Goal: Transaction & Acquisition: Purchase product/service

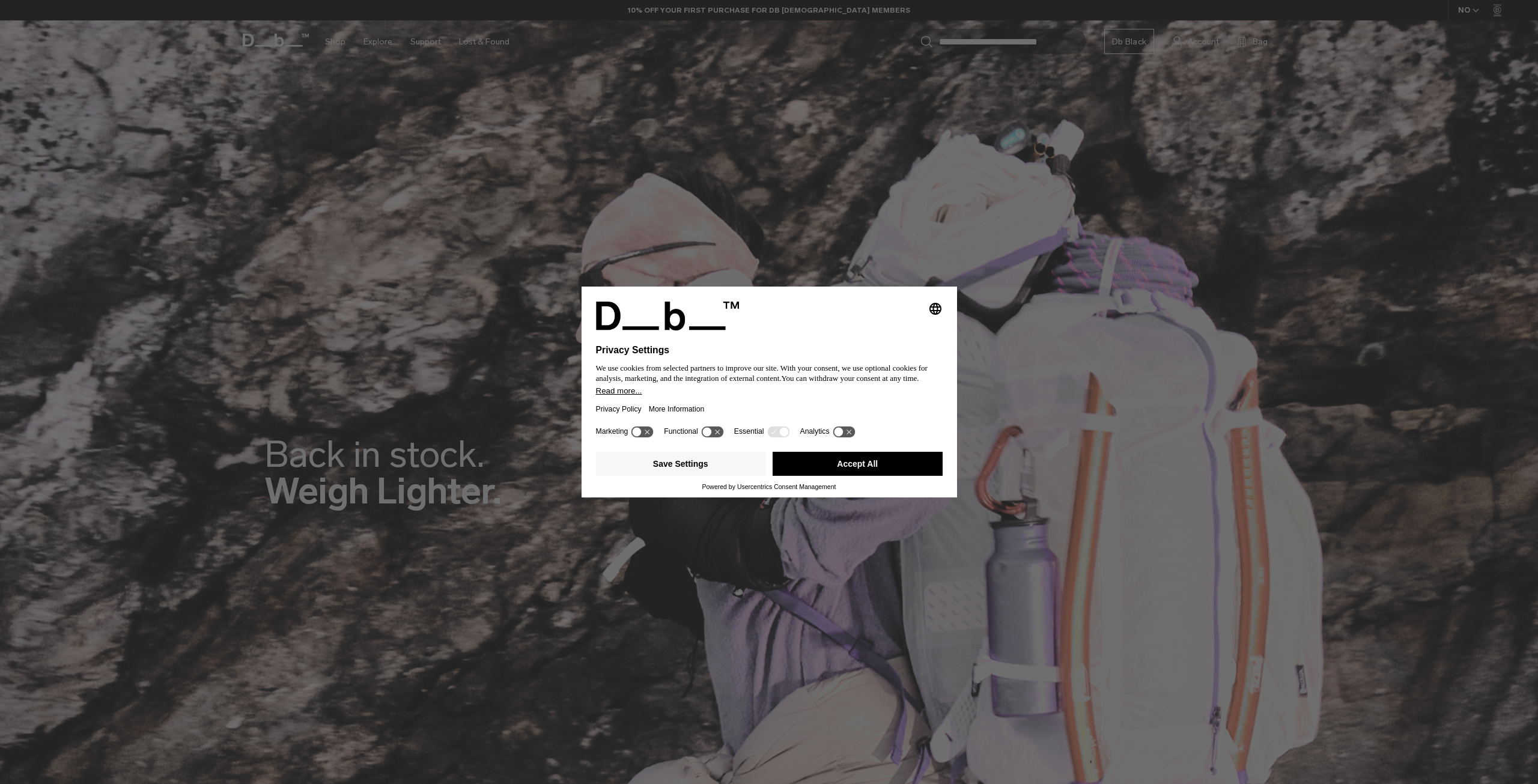
click at [907, 472] on button "Accept All" at bounding box center [858, 463] width 170 height 24
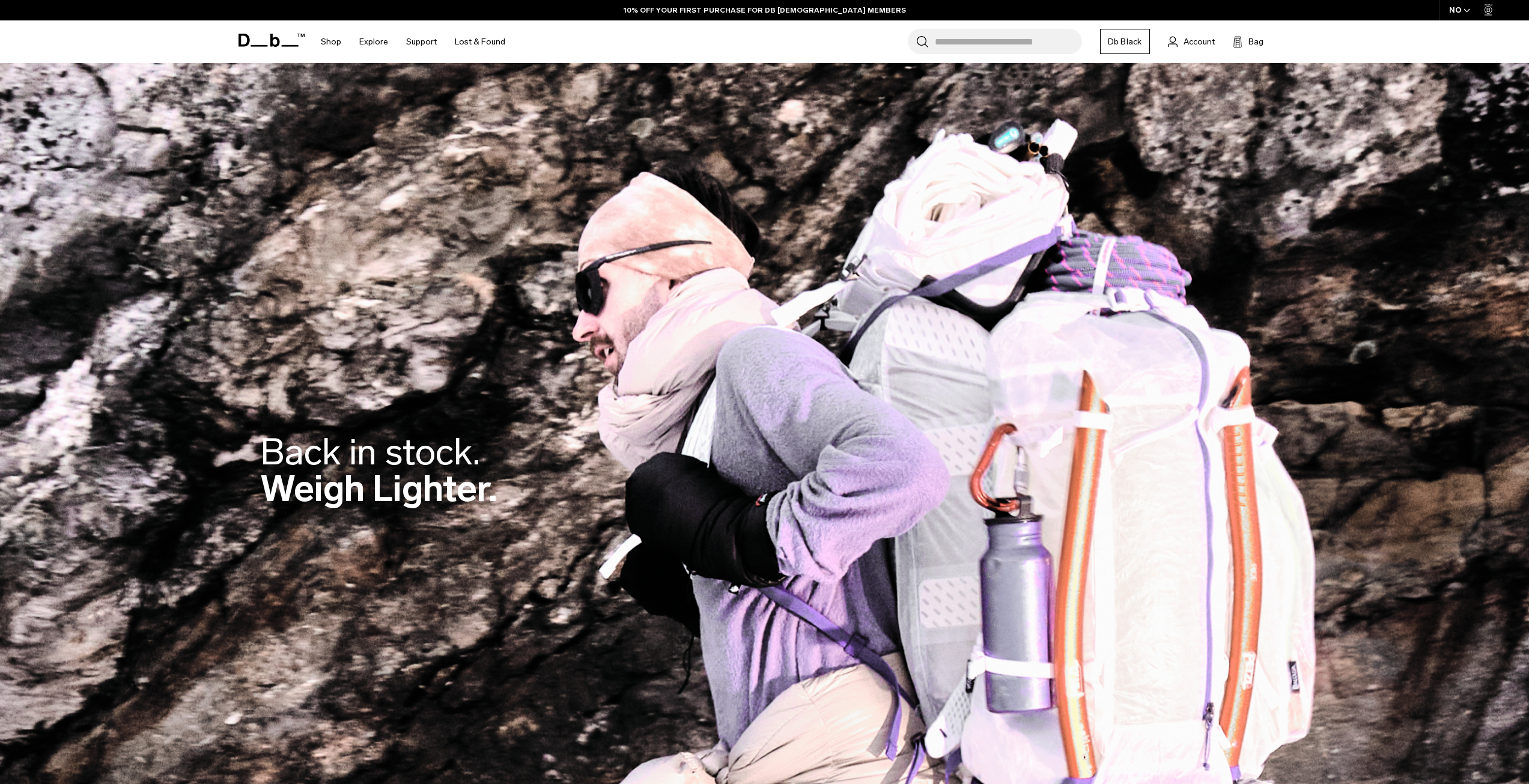
click at [255, 34] on icon at bounding box center [271, 40] width 66 height 13
click at [265, 38] on icon at bounding box center [271, 40] width 66 height 13
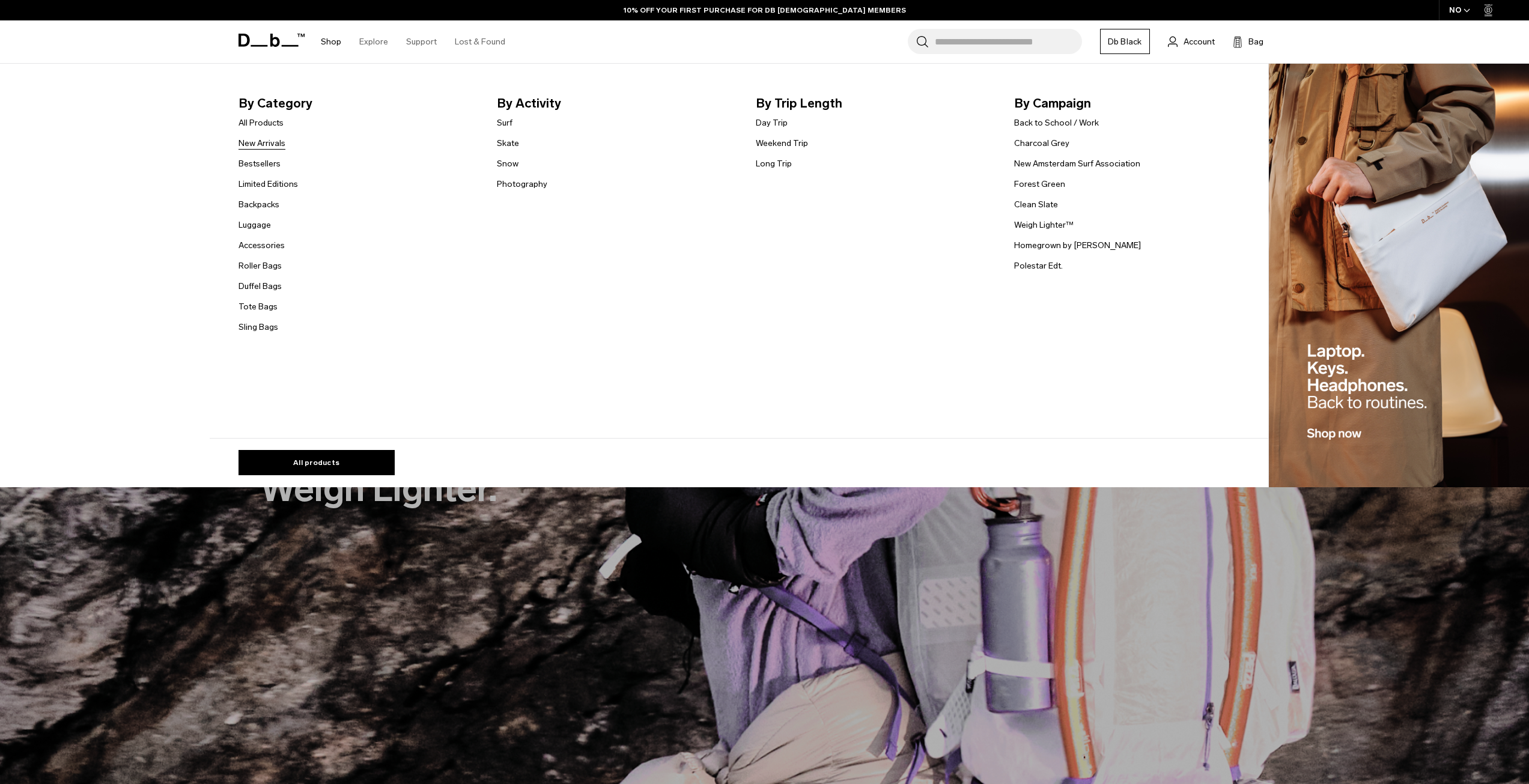
click at [275, 149] on link "New Arrivals" at bounding box center [262, 143] width 47 height 12
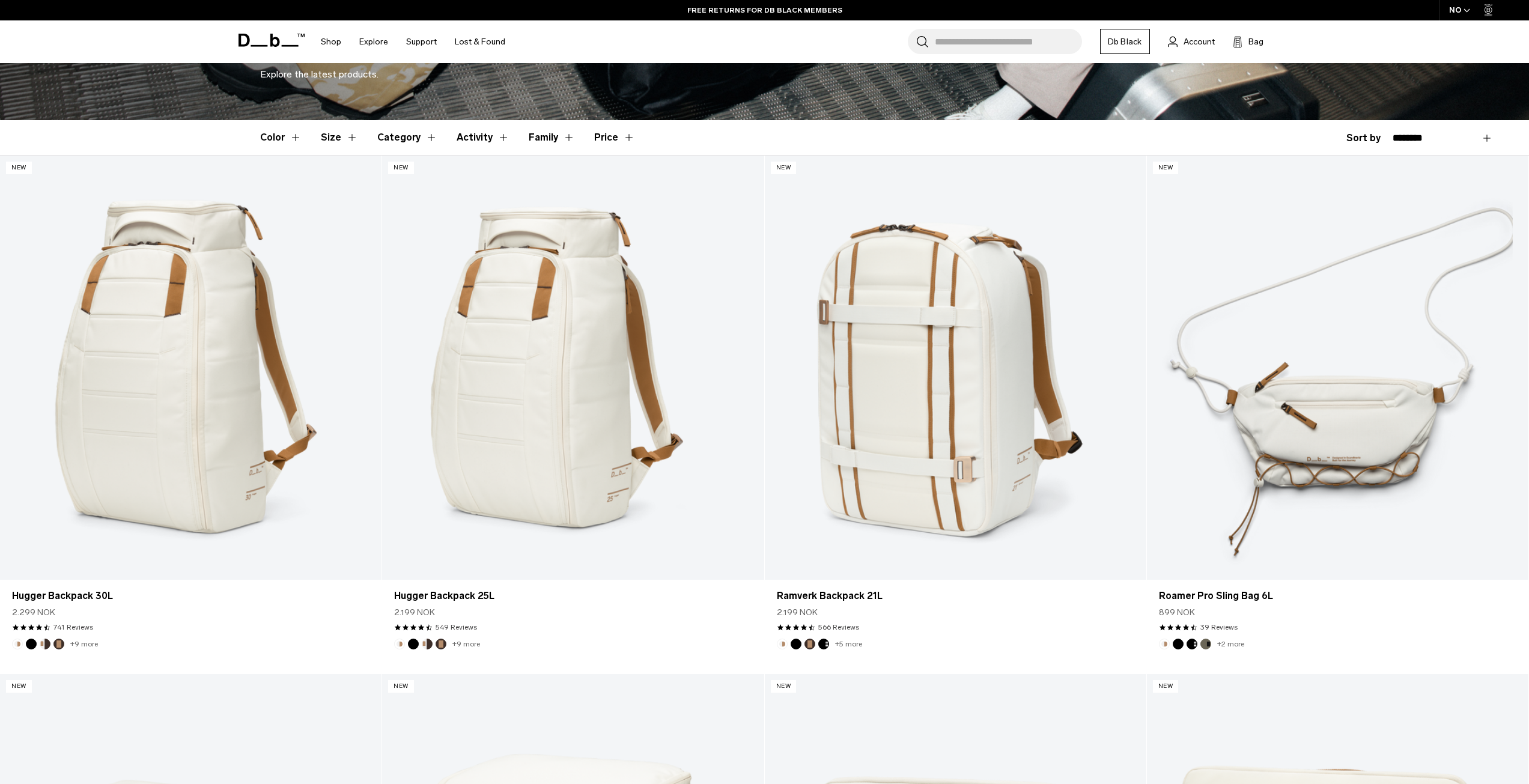
scroll to position [1081, 0]
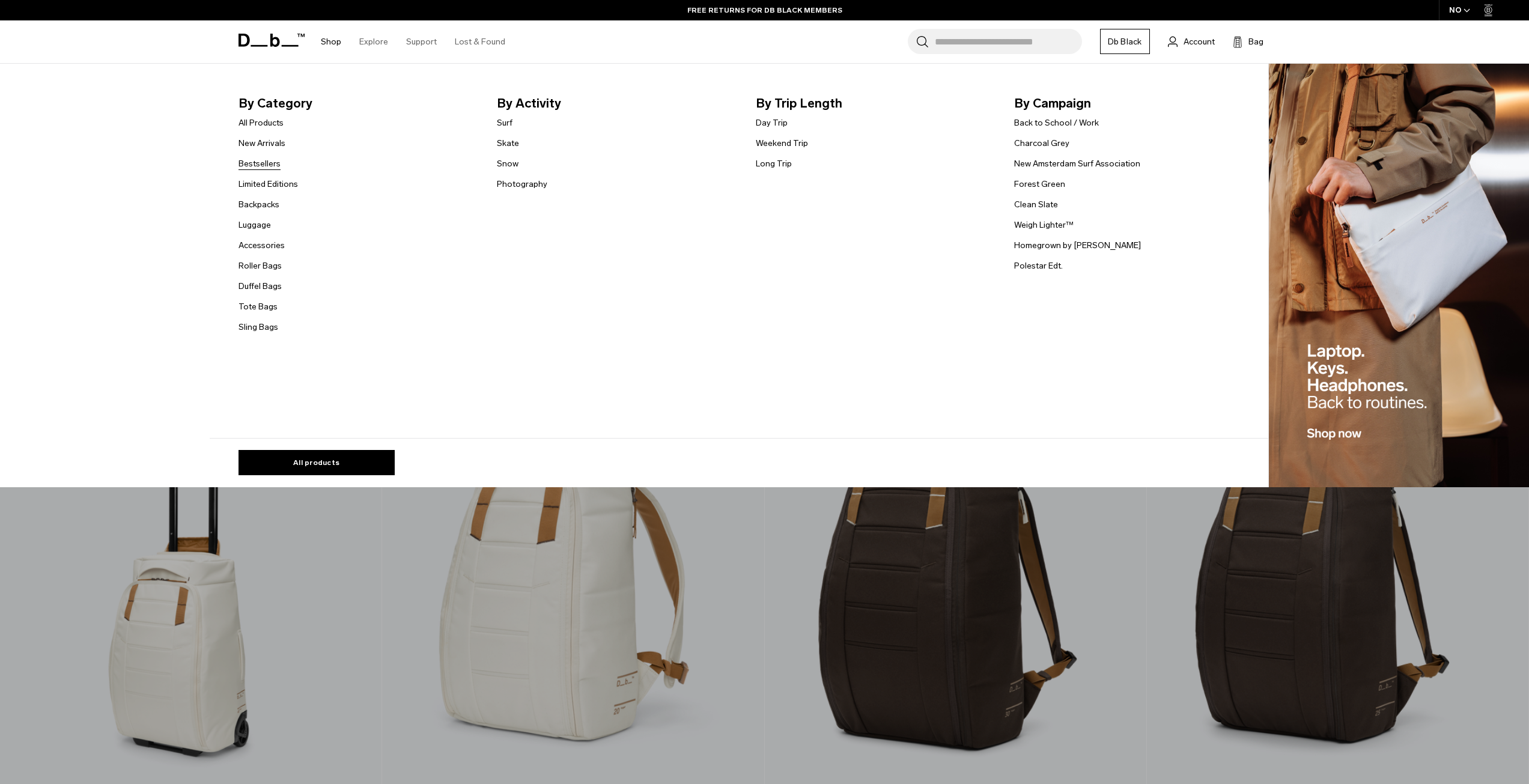
click at [260, 163] on link "Bestsellers" at bounding box center [260, 163] width 42 height 12
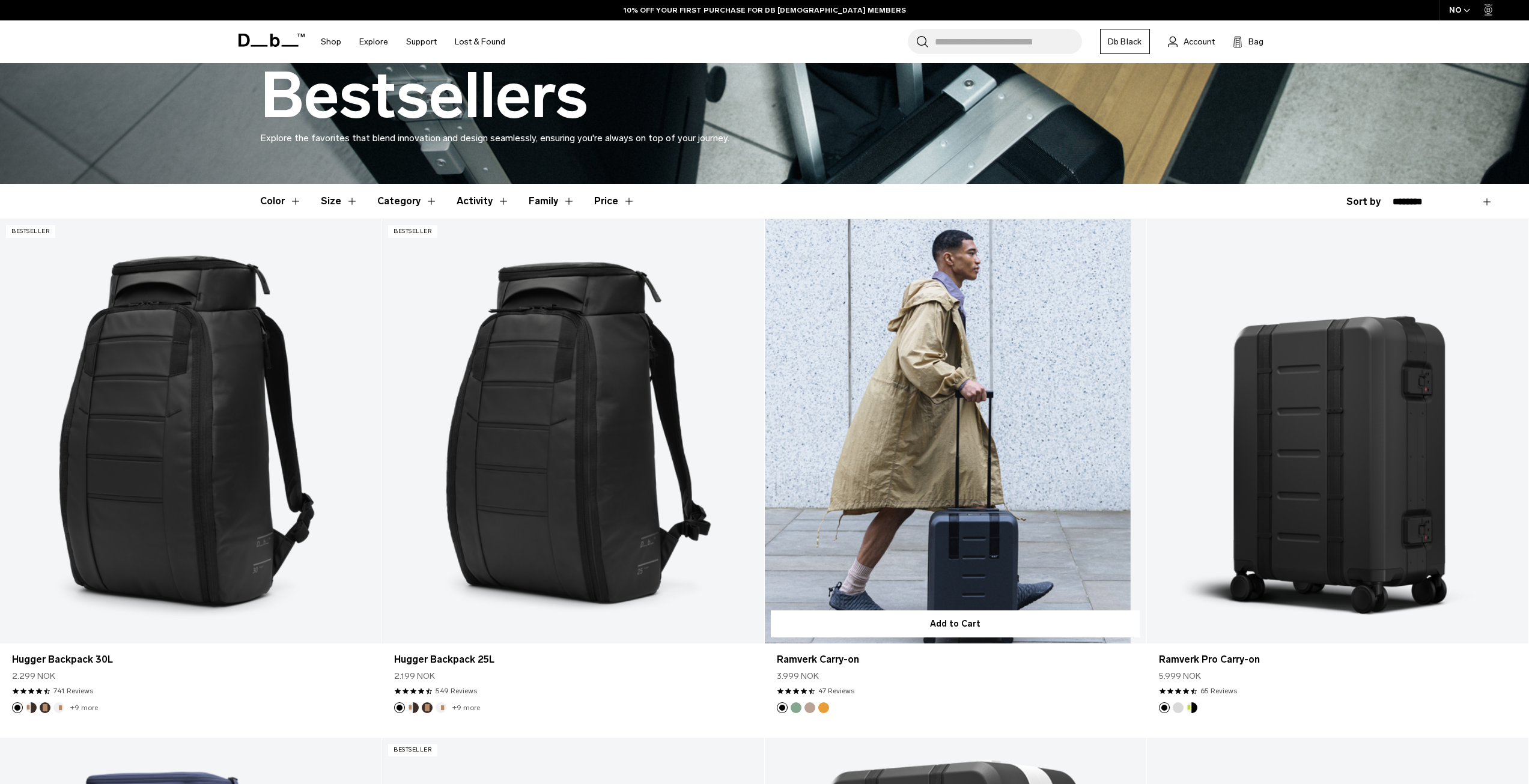
scroll to position [198, 0]
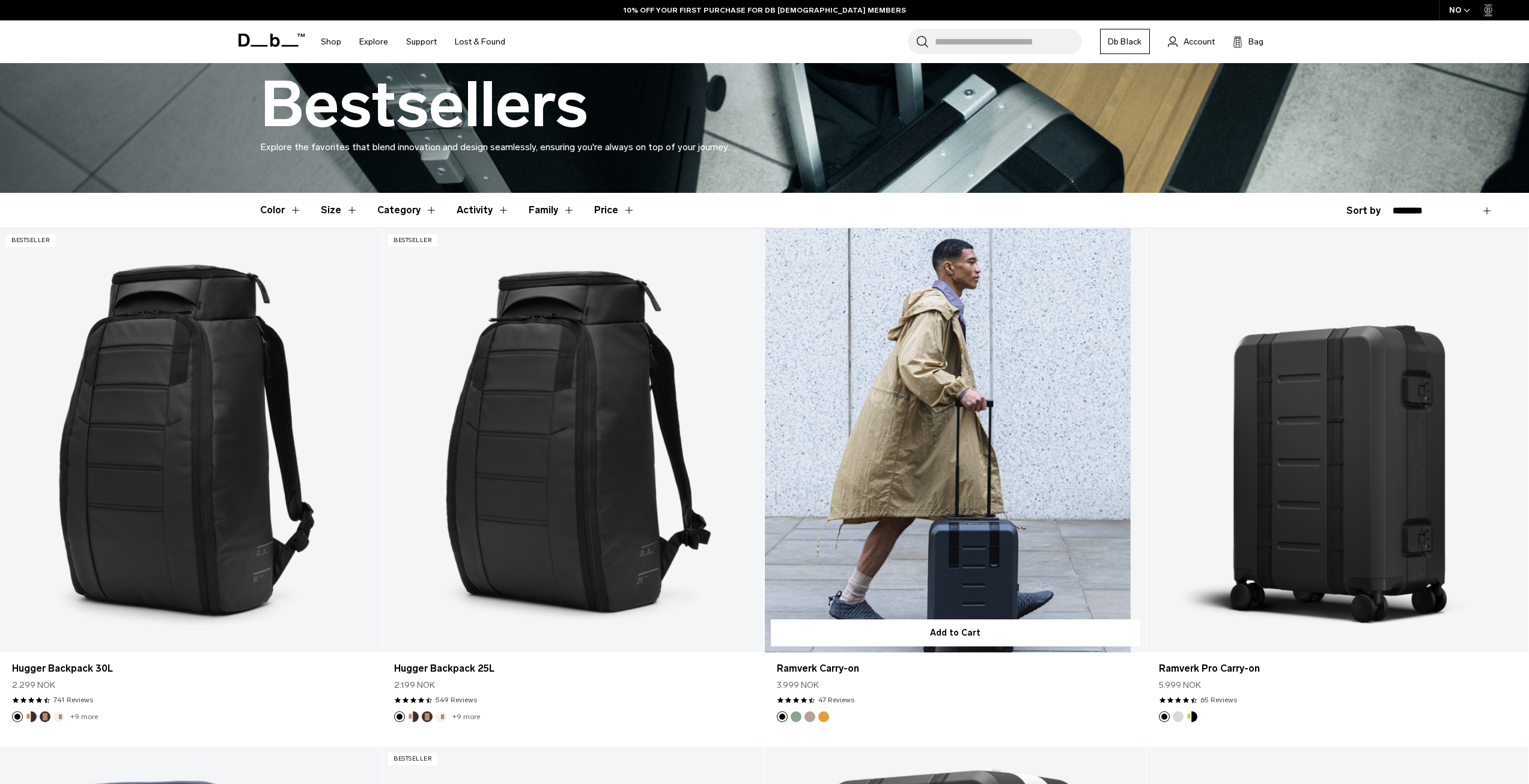
click at [947, 434] on link "Ramverk Carry-on" at bounding box center [955, 440] width 382 height 424
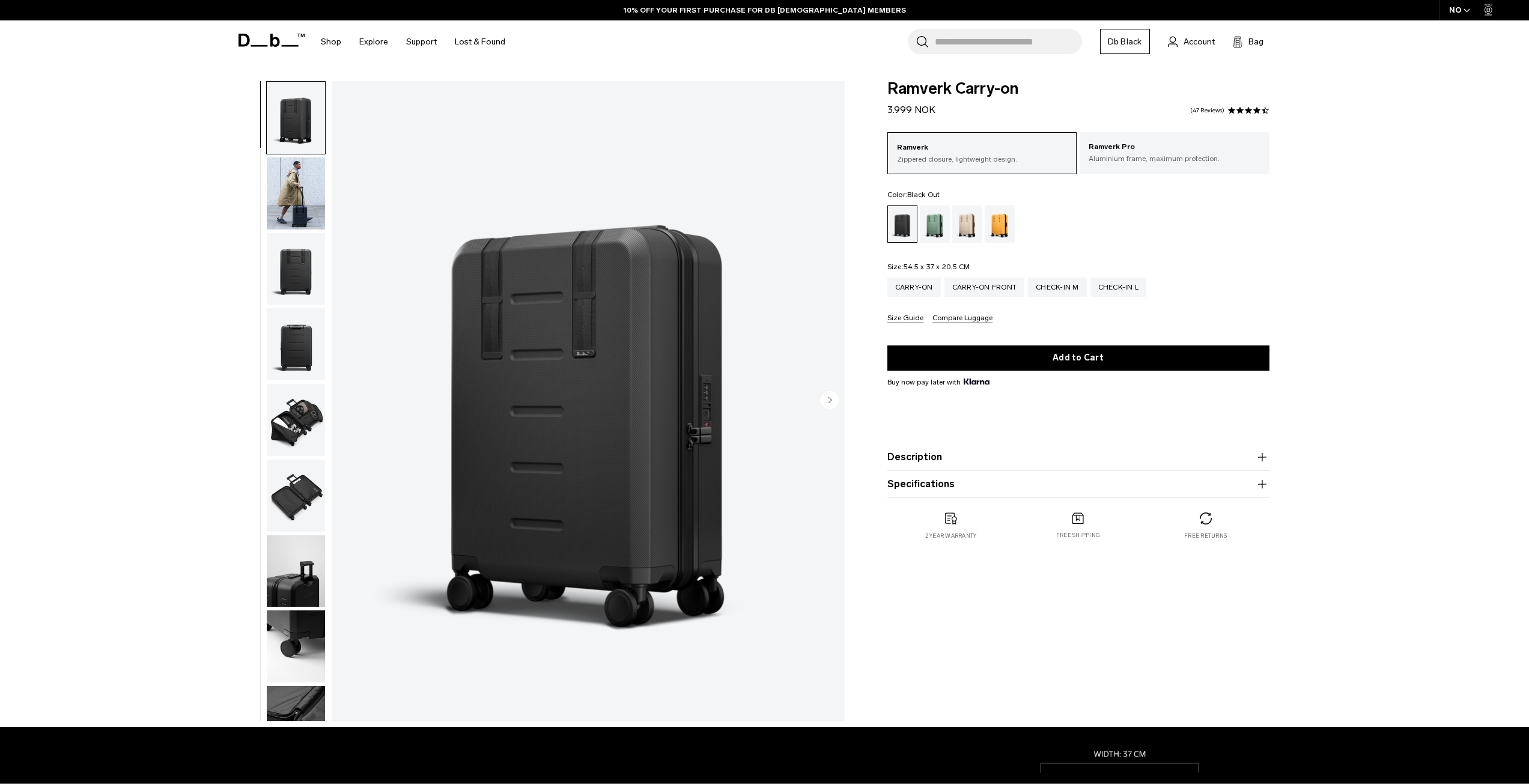
click at [836, 409] on button "Next slide" at bounding box center [829, 400] width 18 height 20
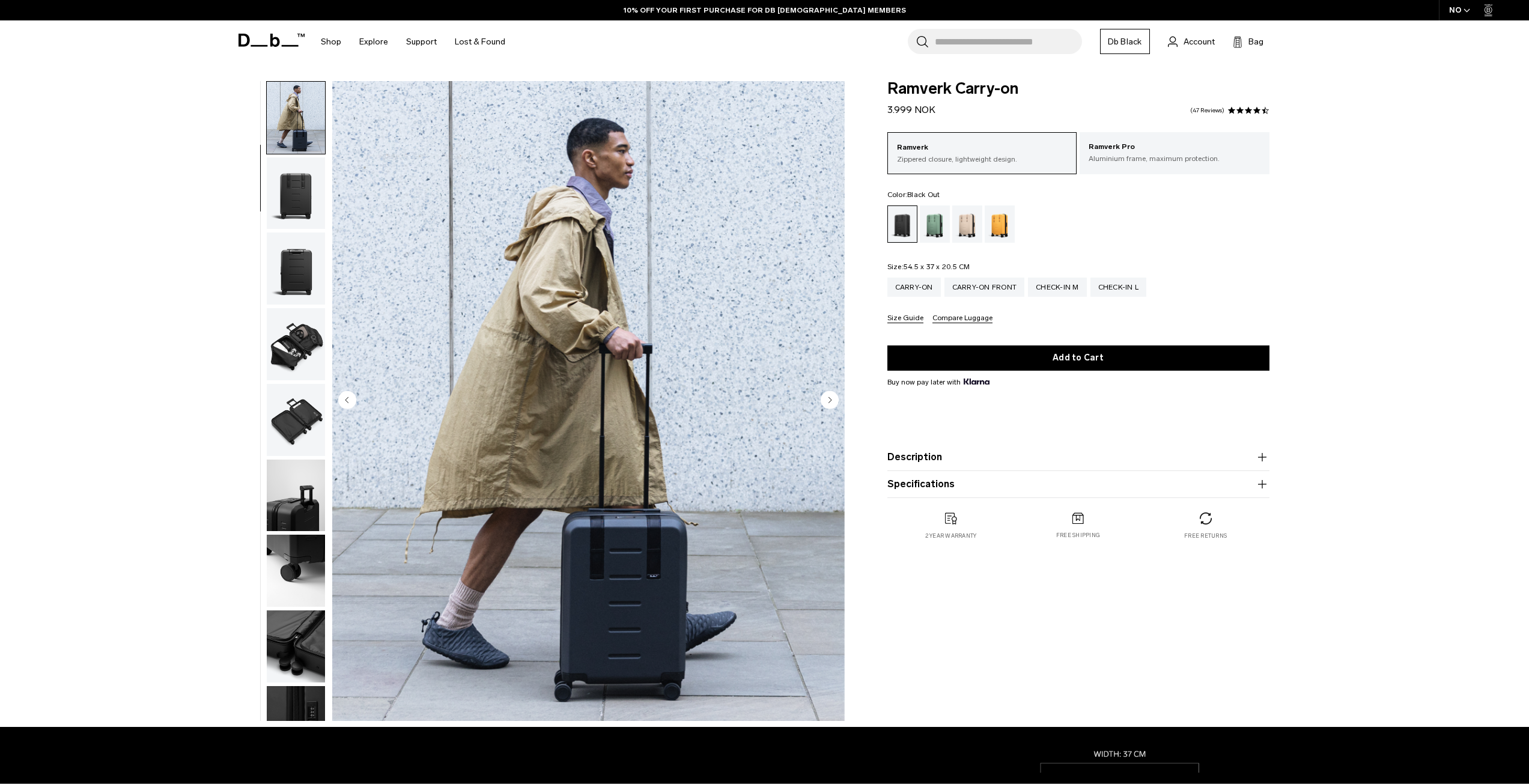
click at [836, 409] on button "Next slide" at bounding box center [829, 400] width 18 height 20
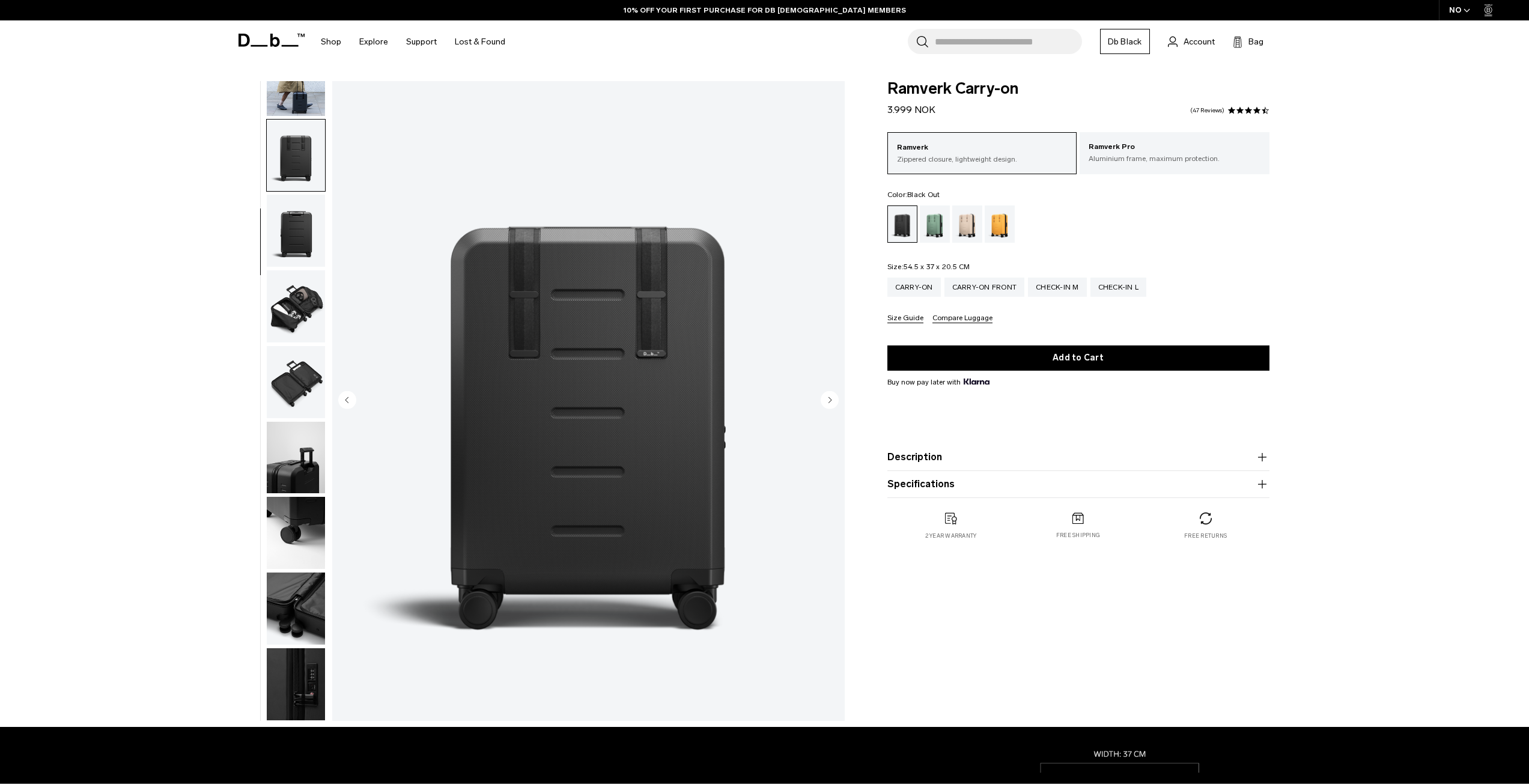
click at [836, 409] on button "Next slide" at bounding box center [829, 400] width 18 height 20
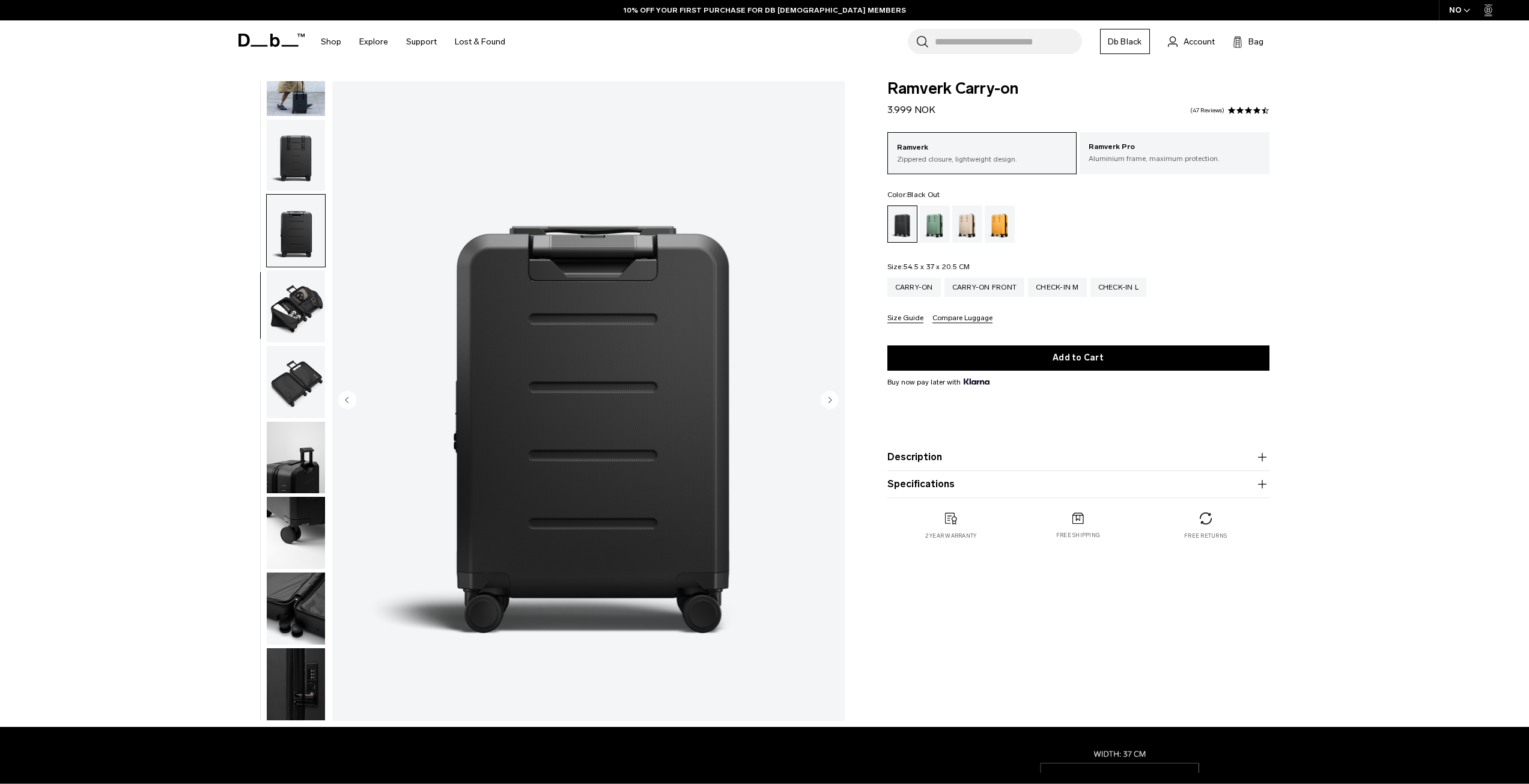
click at [836, 409] on button "Next slide" at bounding box center [829, 400] width 18 height 20
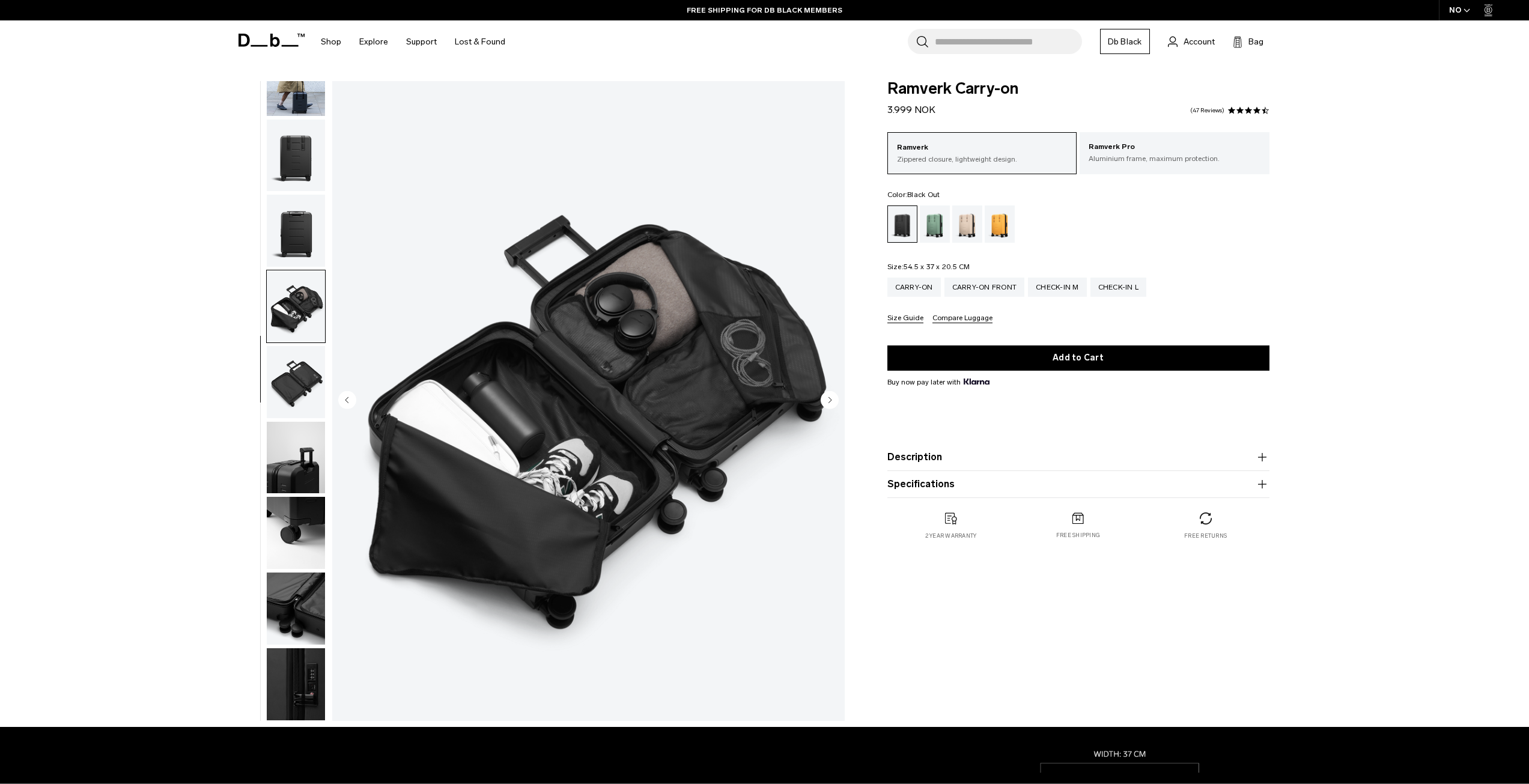
click at [836, 409] on button "Next slide" at bounding box center [829, 400] width 18 height 20
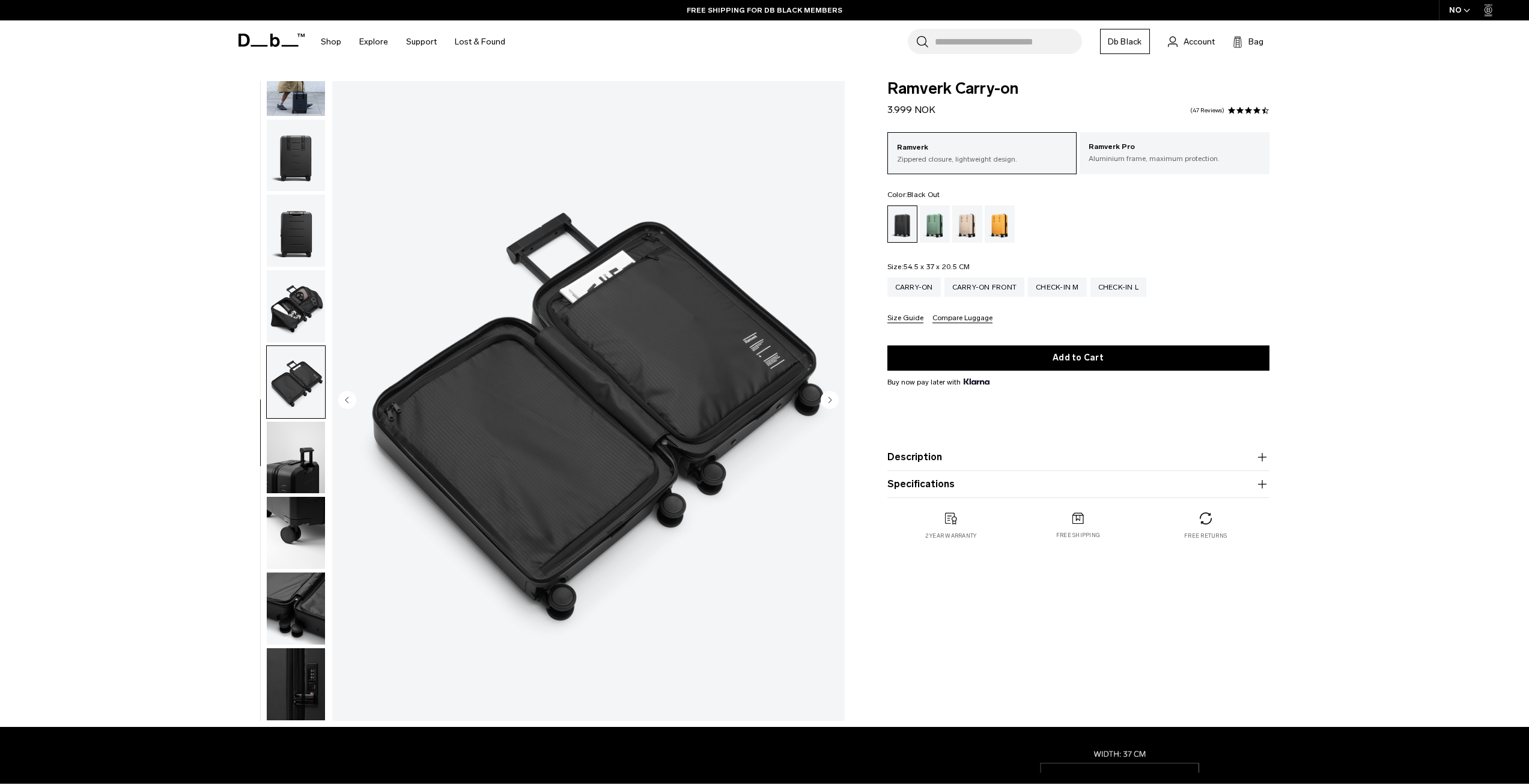
click at [836, 409] on button "Next slide" at bounding box center [829, 400] width 18 height 20
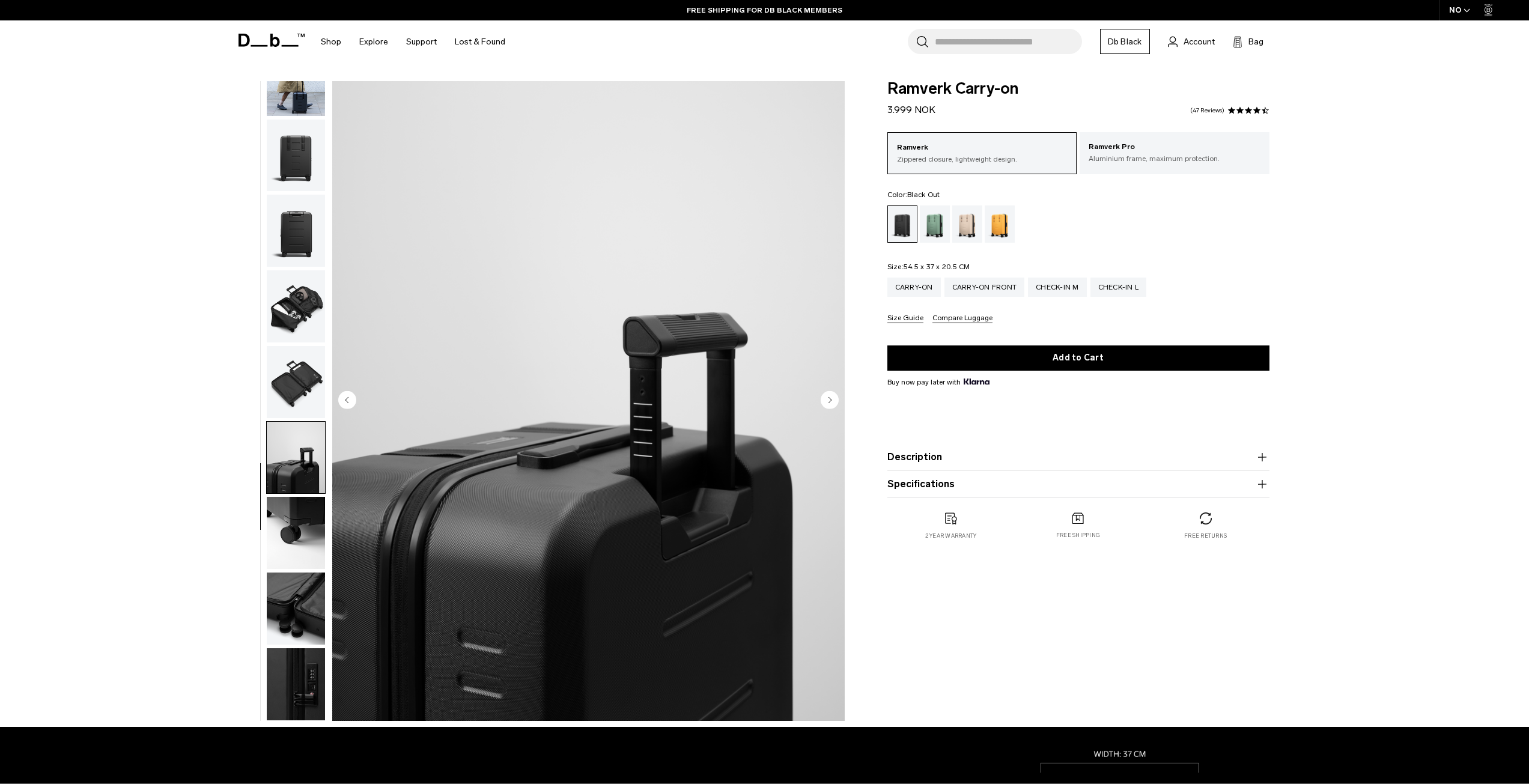
click at [836, 409] on button "Next slide" at bounding box center [829, 400] width 18 height 20
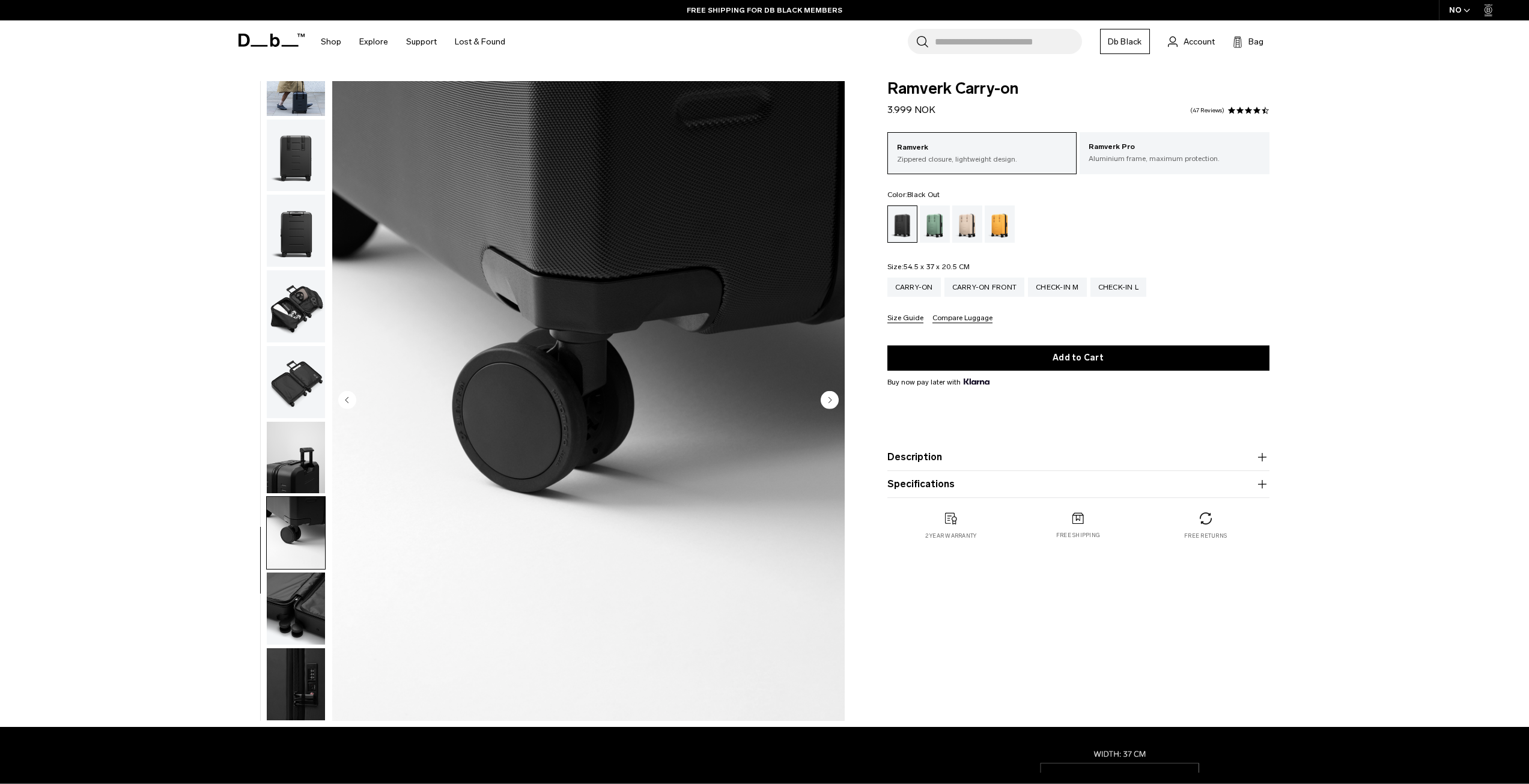
click at [836, 409] on button "Next slide" at bounding box center [829, 400] width 18 height 20
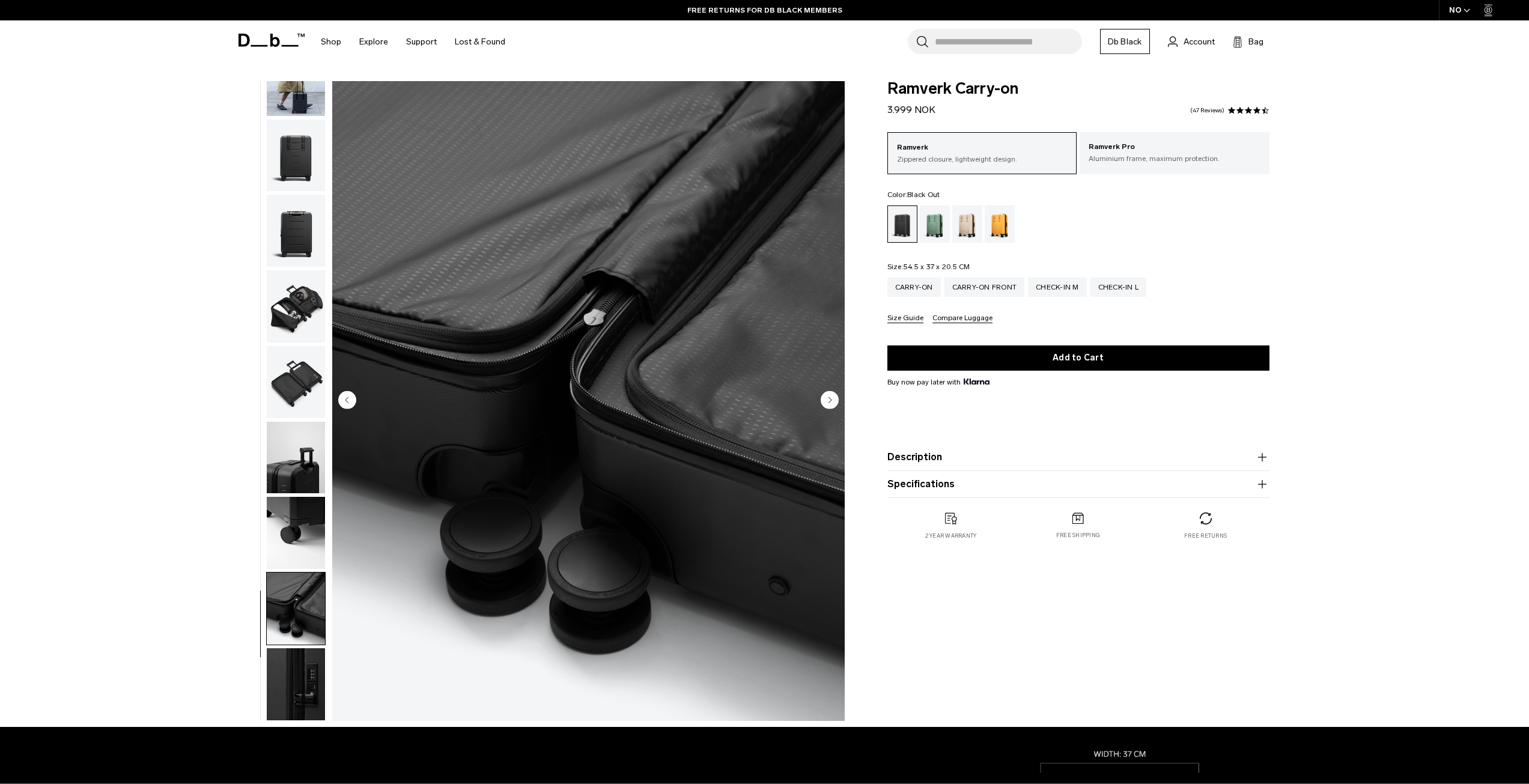
click at [836, 409] on button "Next slide" at bounding box center [829, 400] width 18 height 20
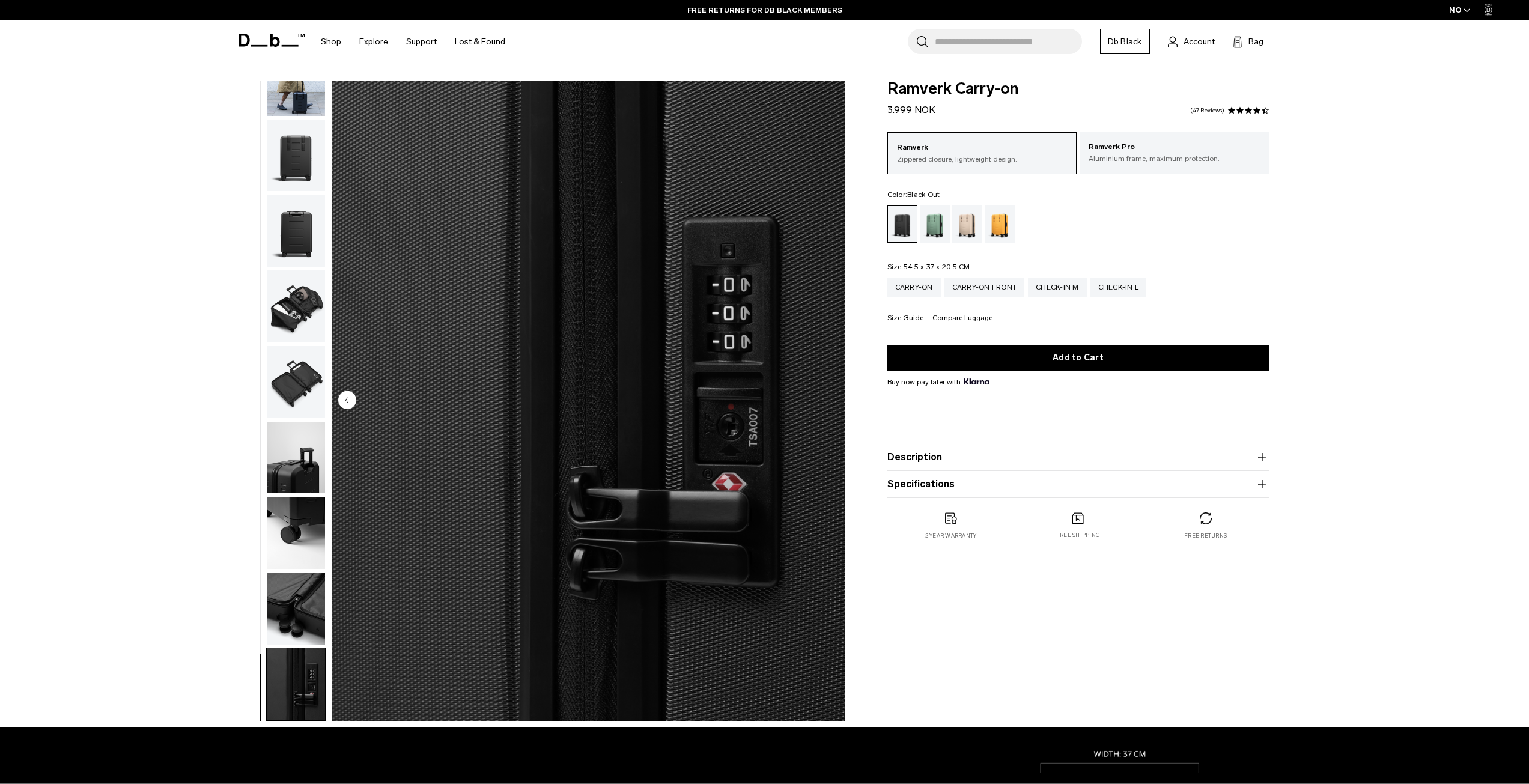
click at [836, 409] on img "10 / 10" at bounding box center [588, 401] width 513 height 640
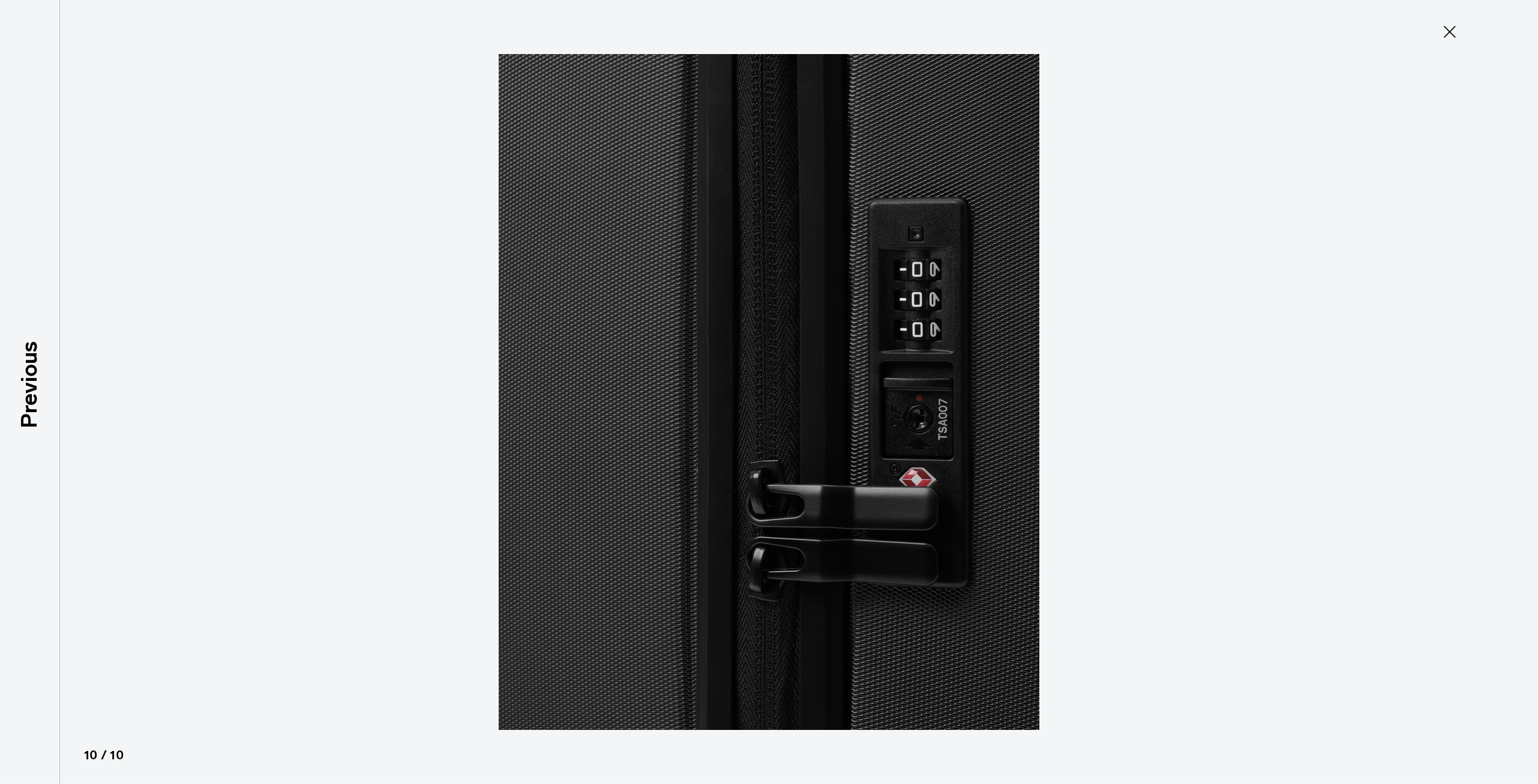
click at [1442, 37] on icon at bounding box center [1449, 32] width 20 height 20
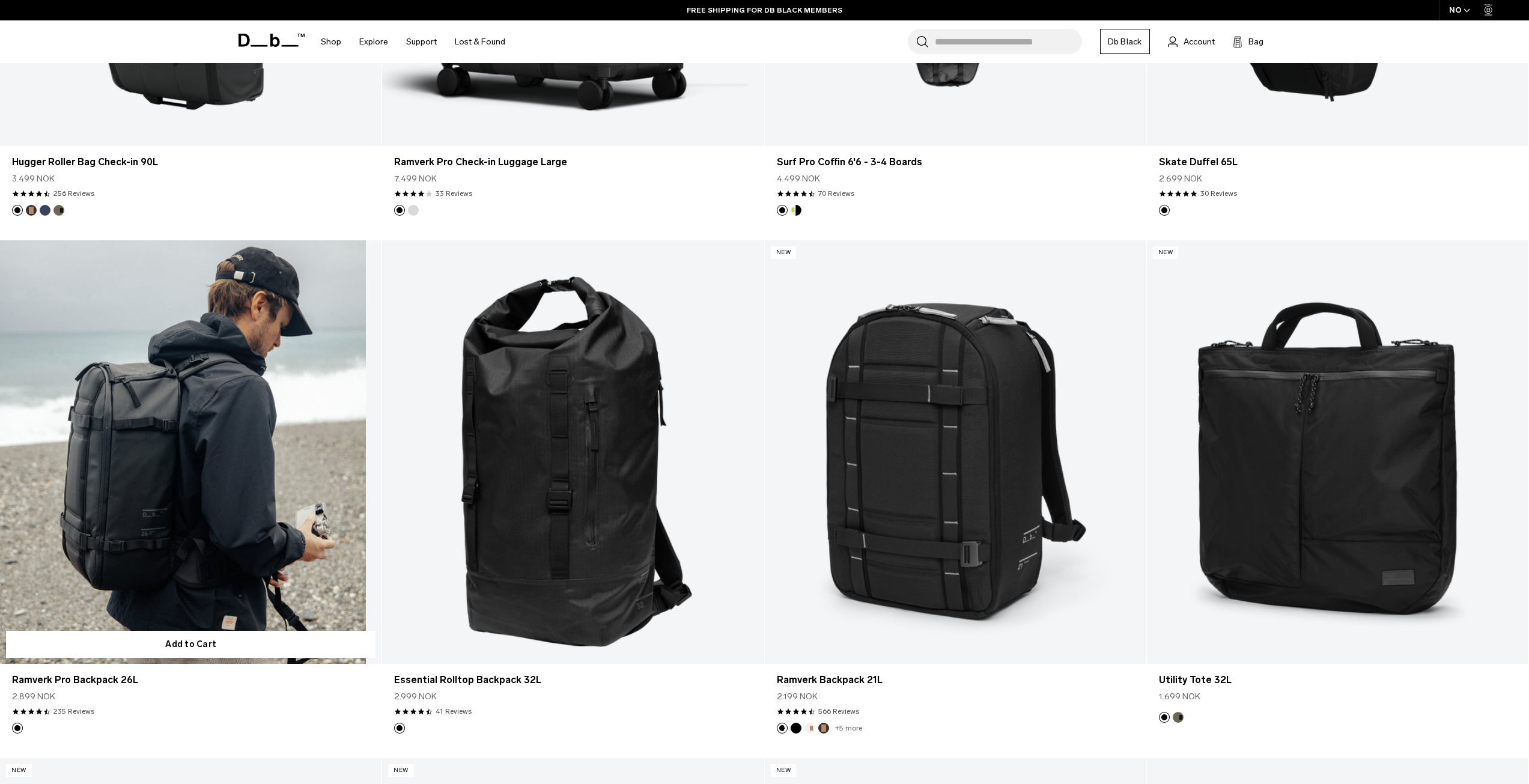
scroll to position [2781, 0]
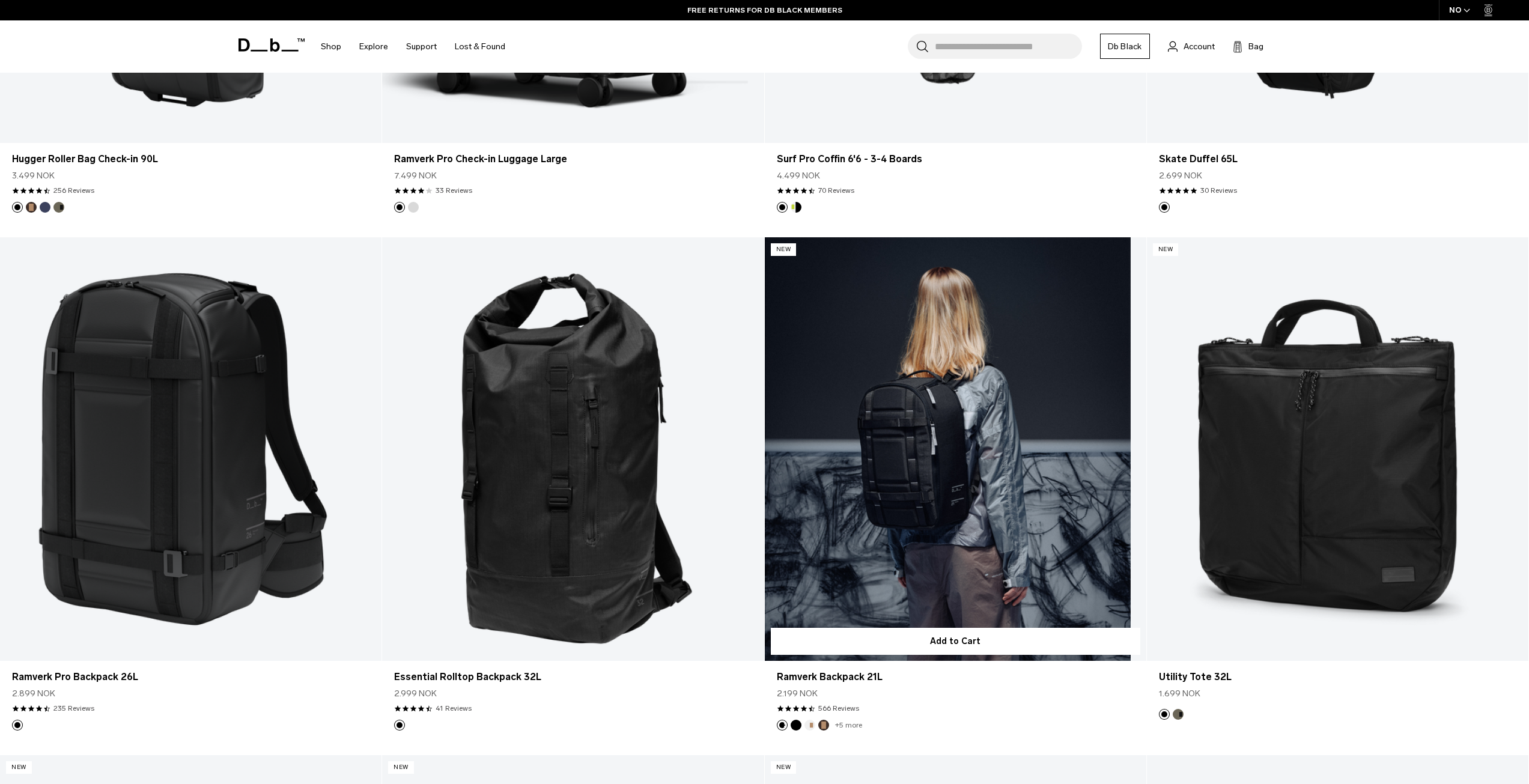
click at [984, 445] on link "Ramverk Backpack 21L" at bounding box center [955, 449] width 382 height 424
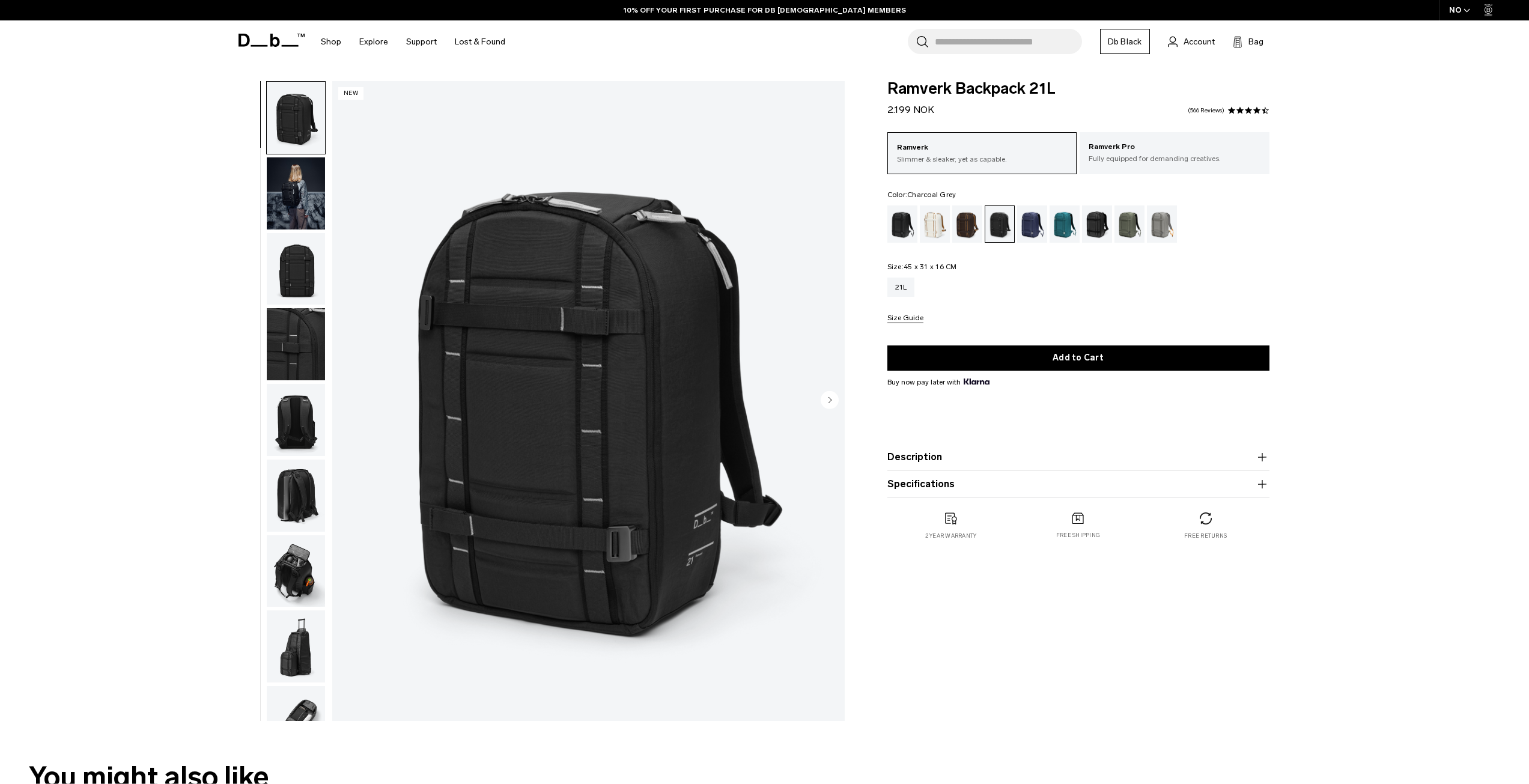
click at [826, 395] on circle "Next slide" at bounding box center [829, 399] width 18 height 18
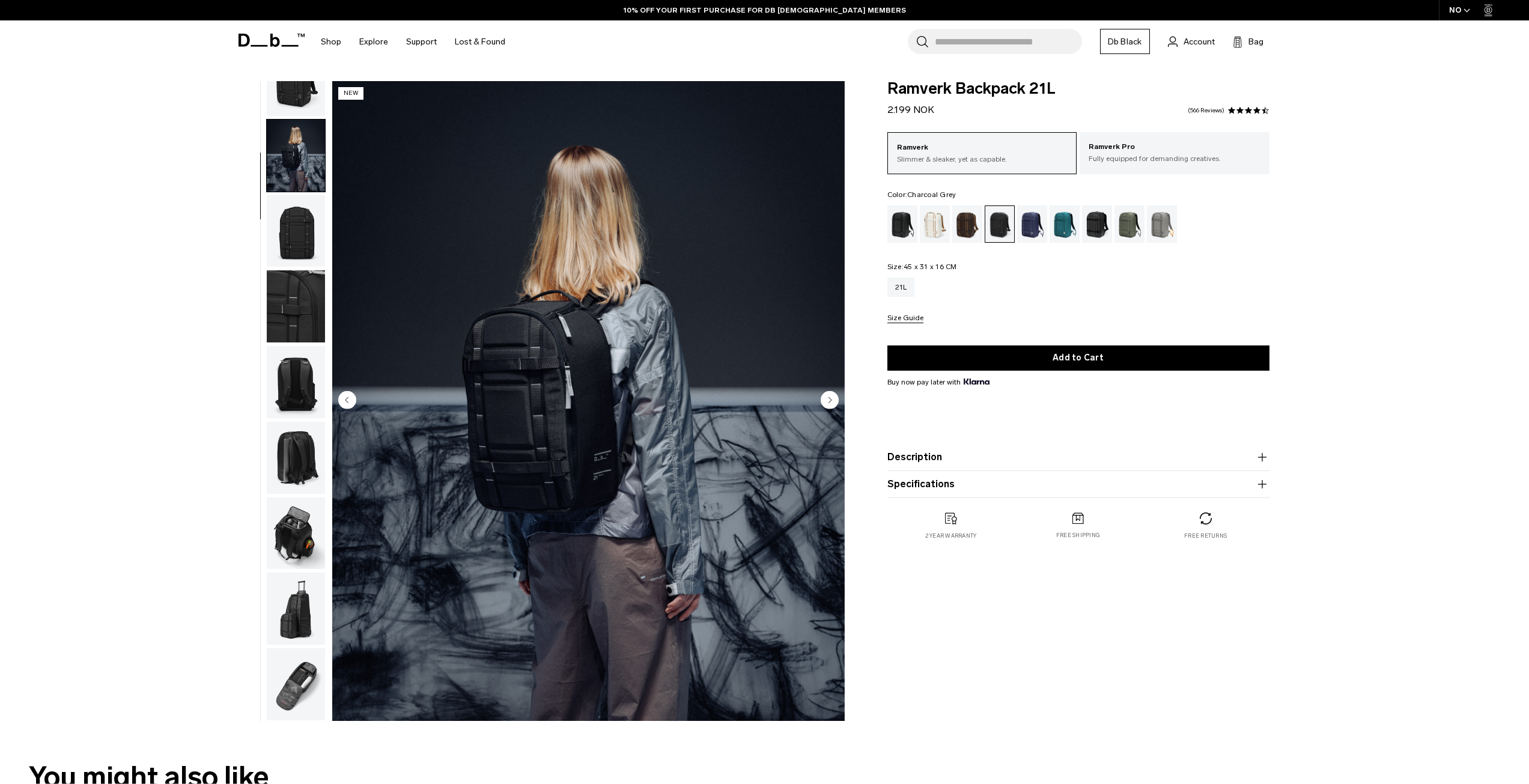
click at [826, 395] on circle "Next slide" at bounding box center [829, 399] width 18 height 18
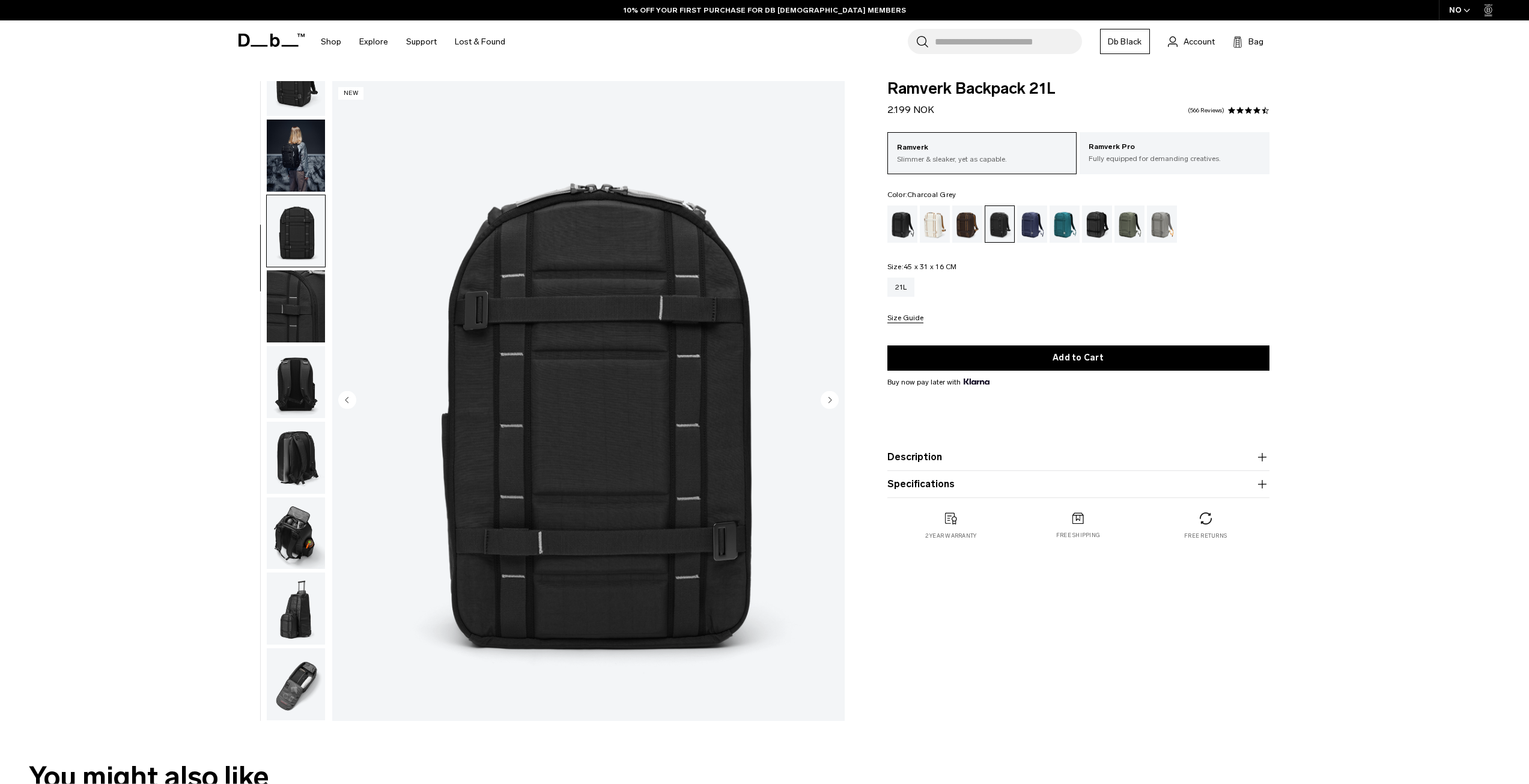
click at [826, 395] on circle "Next slide" at bounding box center [829, 399] width 18 height 18
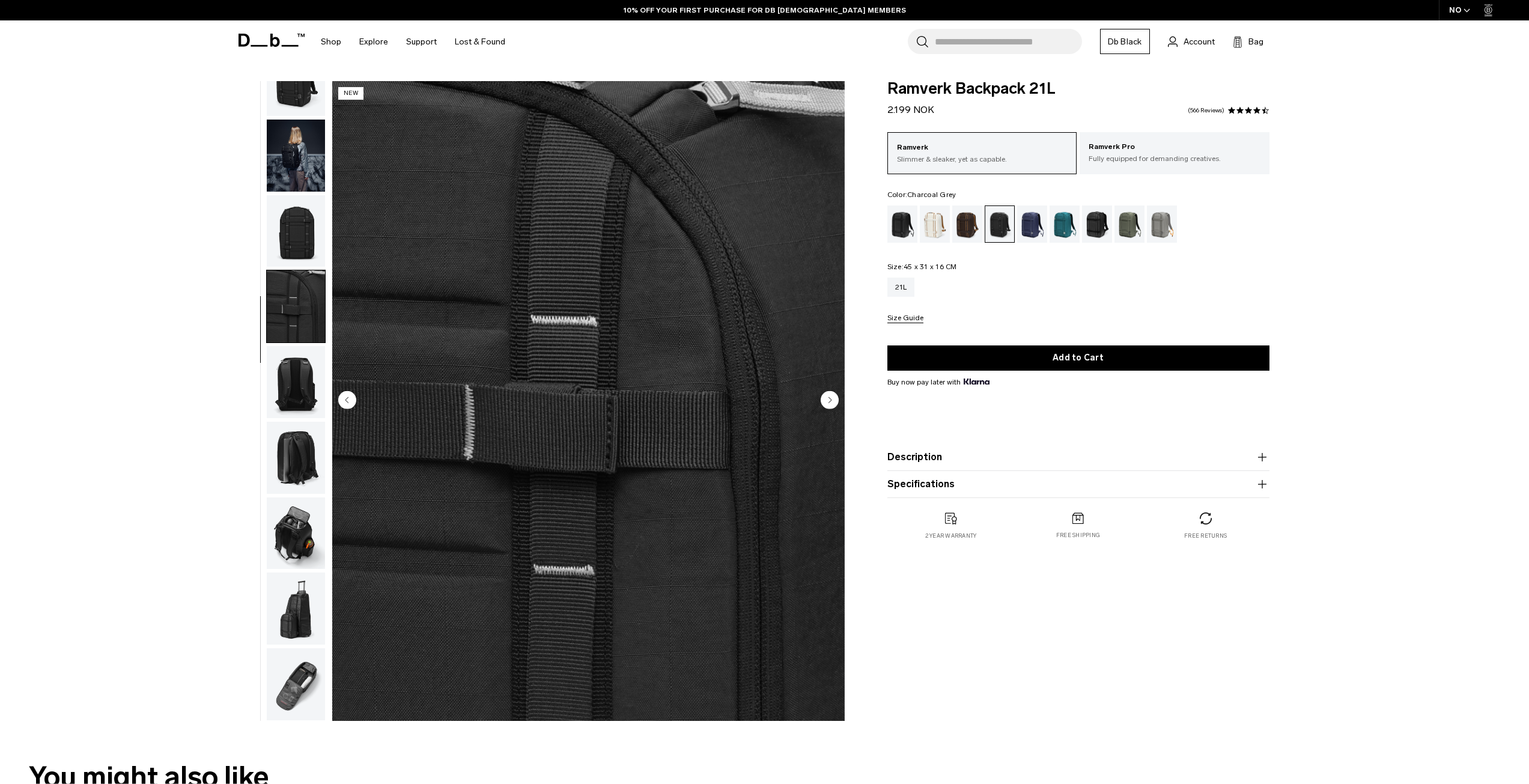
click at [826, 395] on circle "Next slide" at bounding box center [829, 399] width 18 height 18
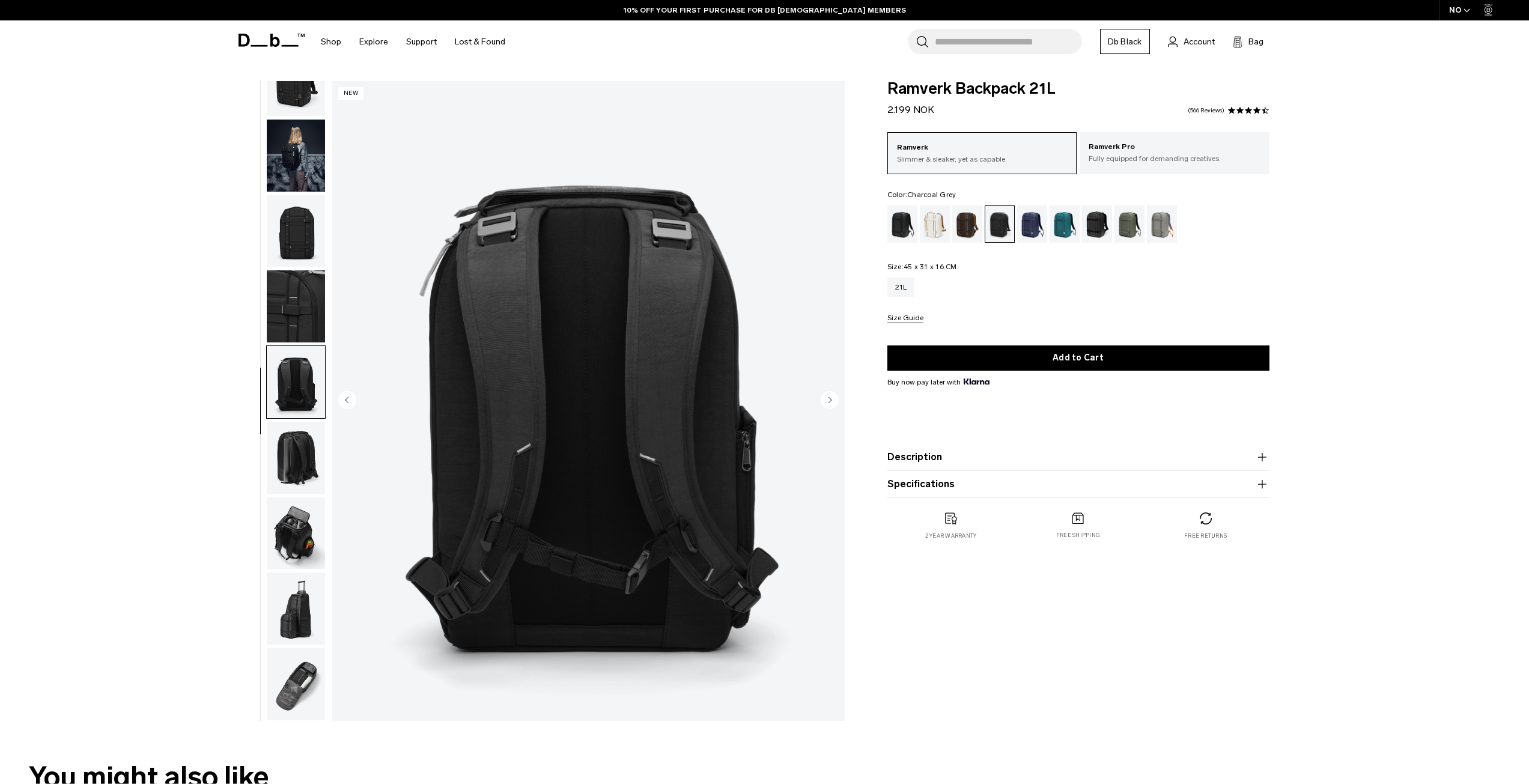
click at [825, 395] on circle "Next slide" at bounding box center [829, 399] width 18 height 18
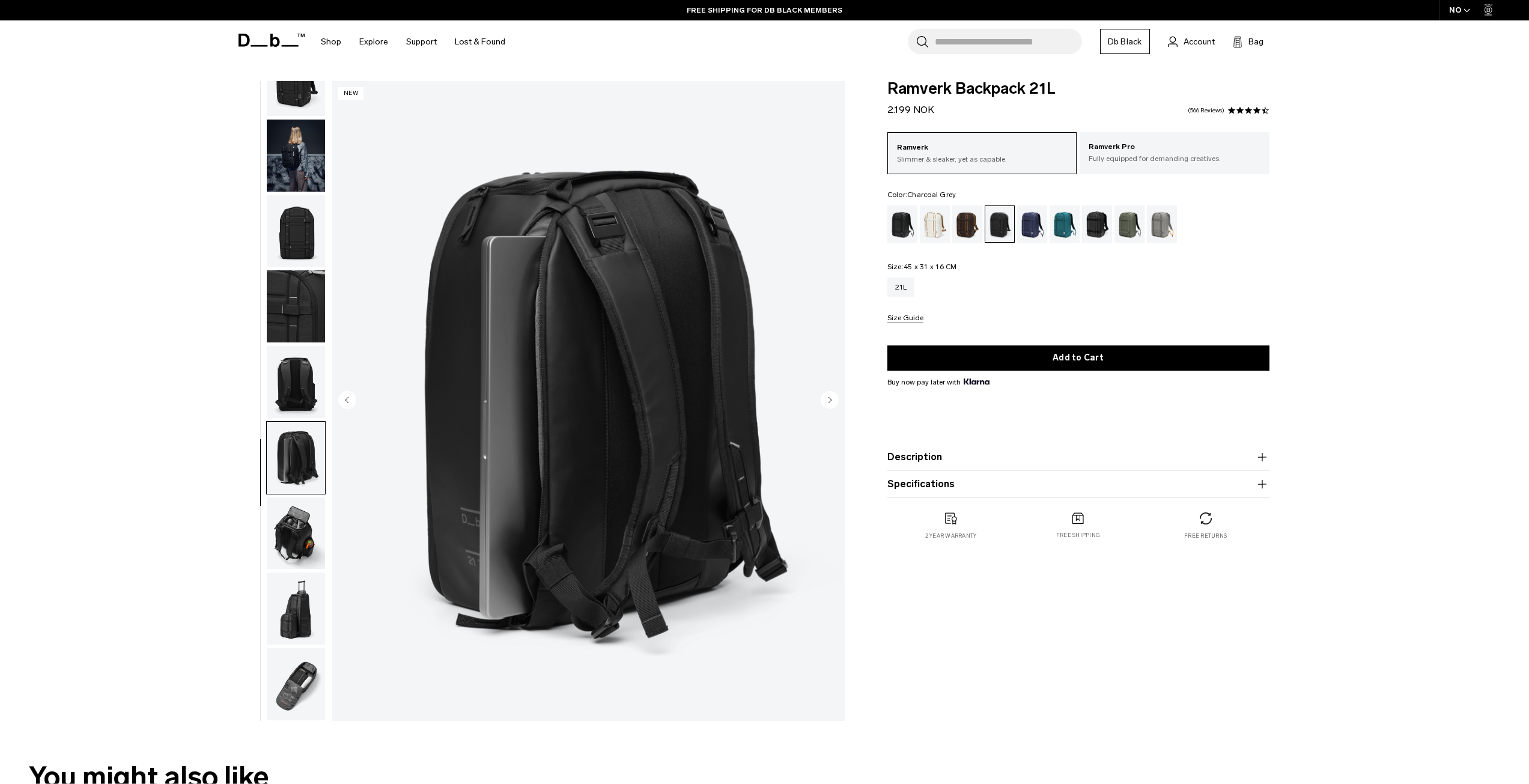
click at [825, 395] on circle "Next slide" at bounding box center [829, 399] width 18 height 18
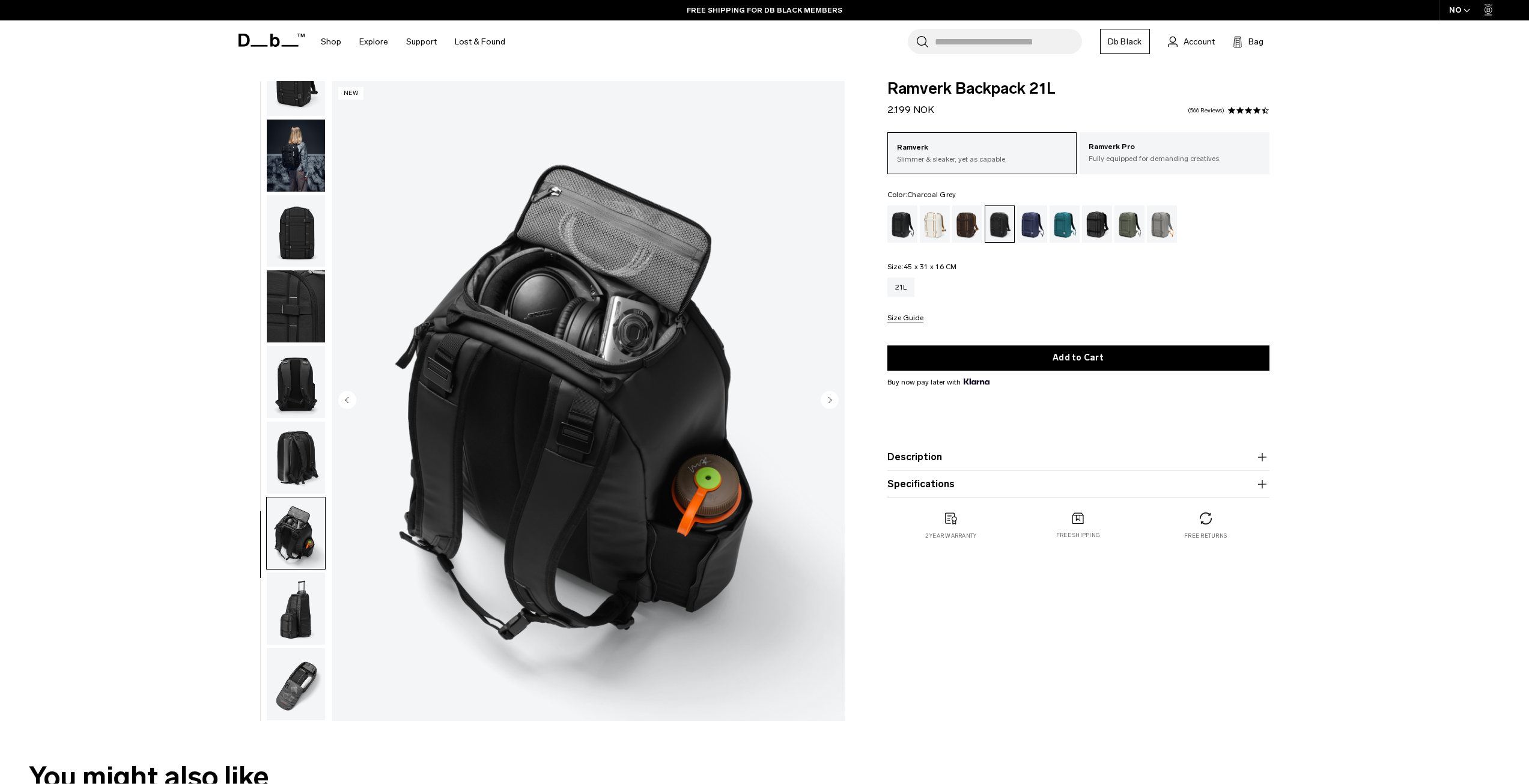
click at [825, 395] on circle "Next slide" at bounding box center [829, 399] width 18 height 18
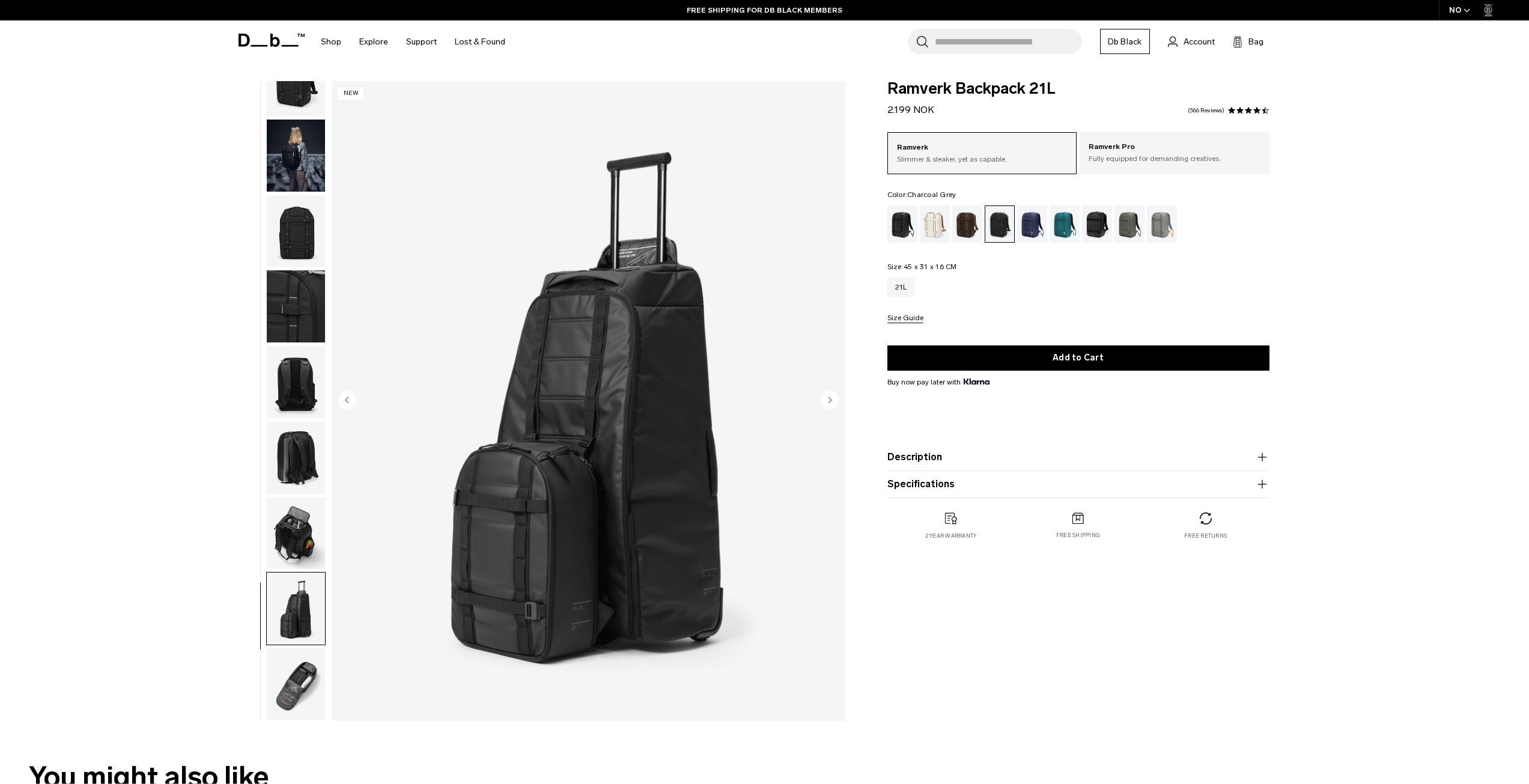
click at [825, 395] on circle "Next slide" at bounding box center [829, 399] width 18 height 18
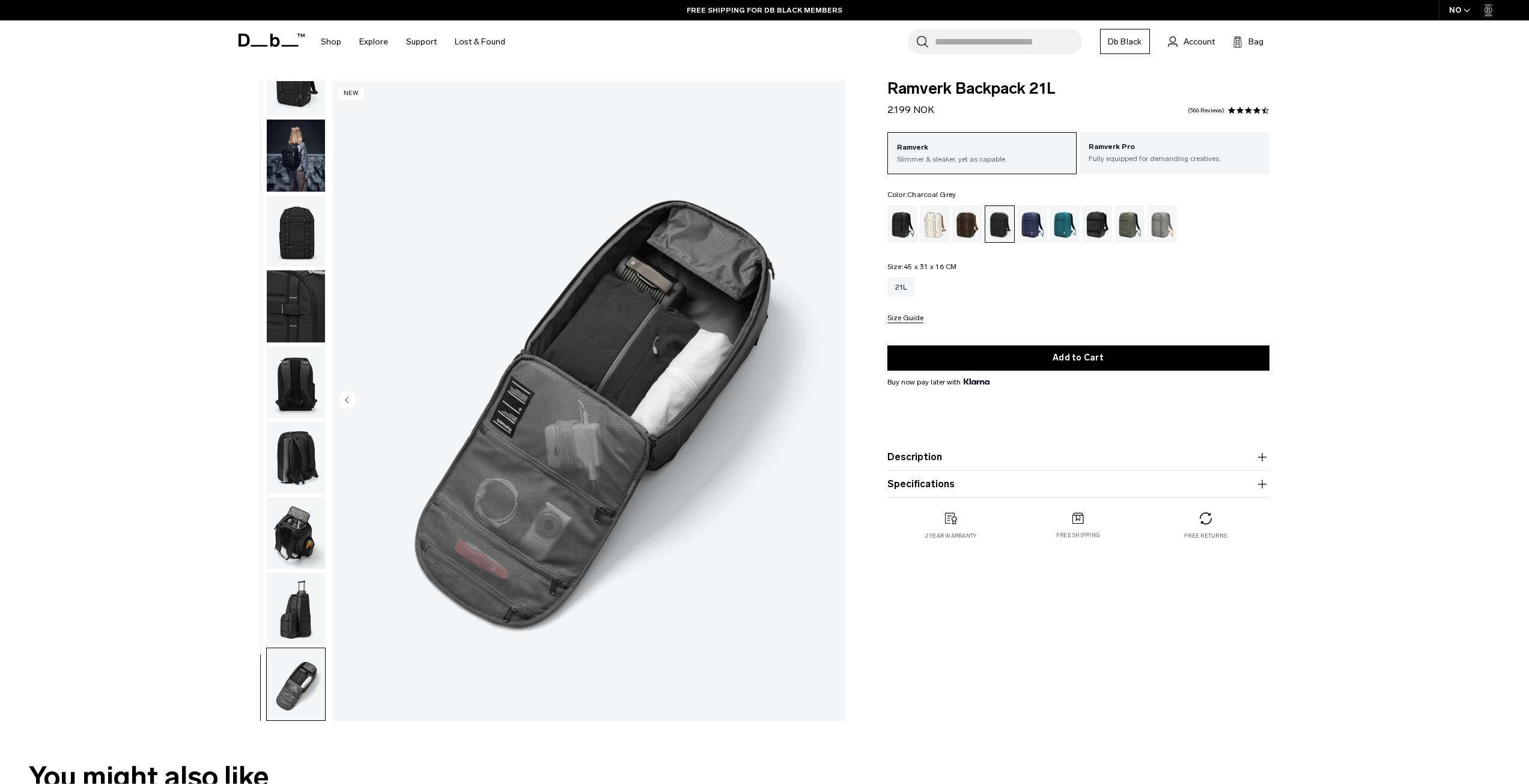
click at [824, 395] on img "9 / 9" at bounding box center [588, 401] width 513 height 640
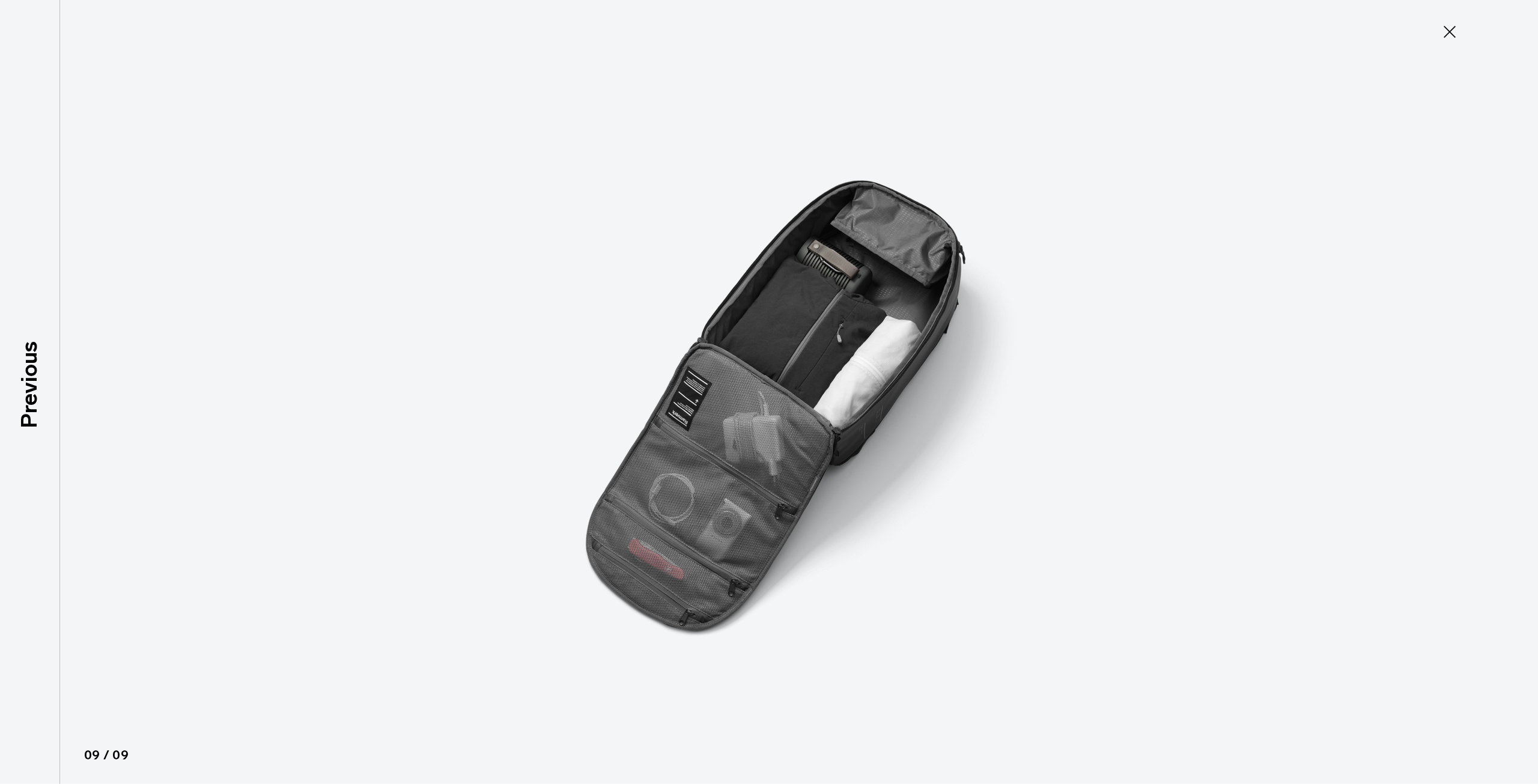
click at [1455, 33] on icon at bounding box center [1449, 32] width 20 height 20
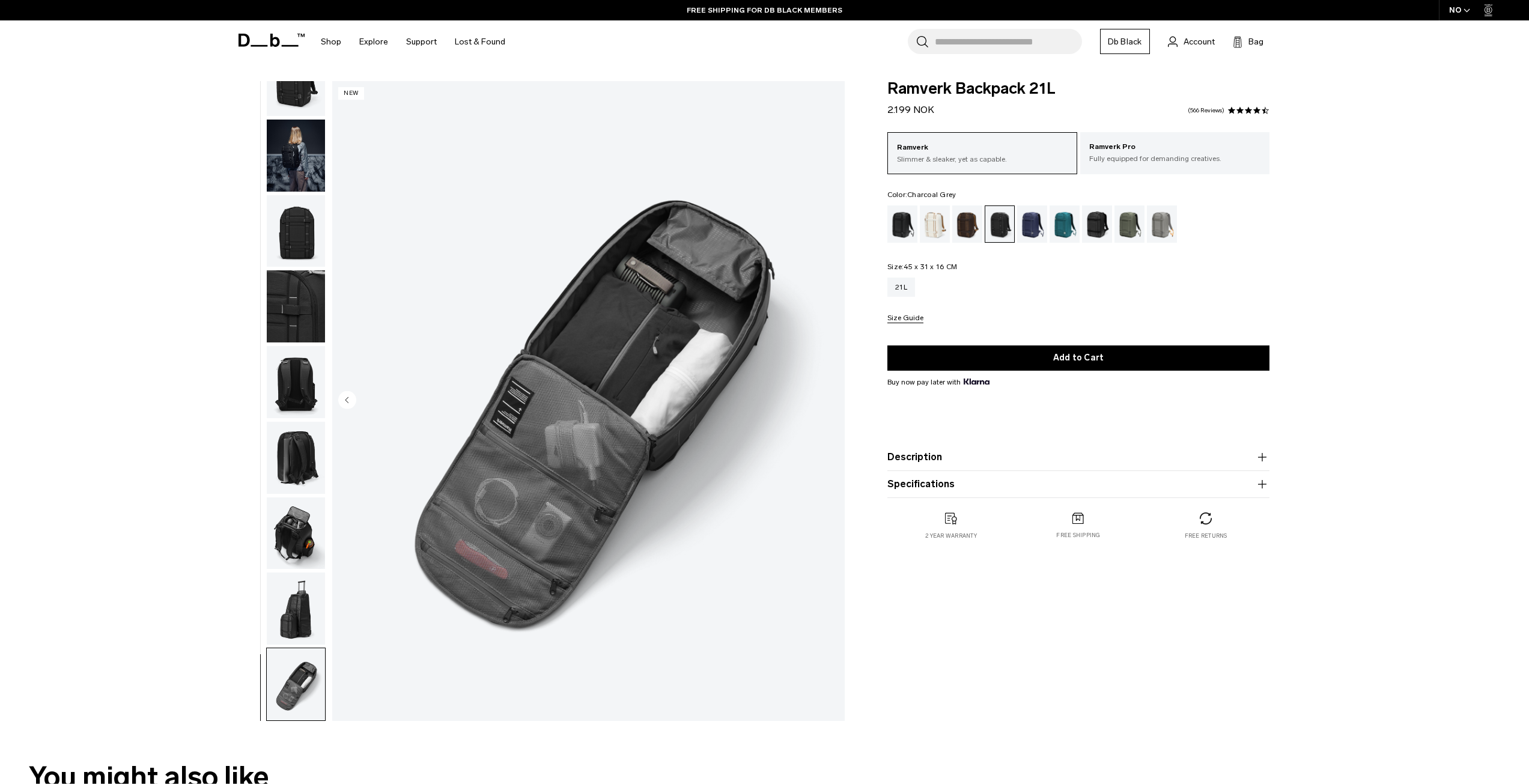
drag, startPoint x: 40, startPoint y: 247, endPoint x: 11, endPoint y: 229, distance: 34.1
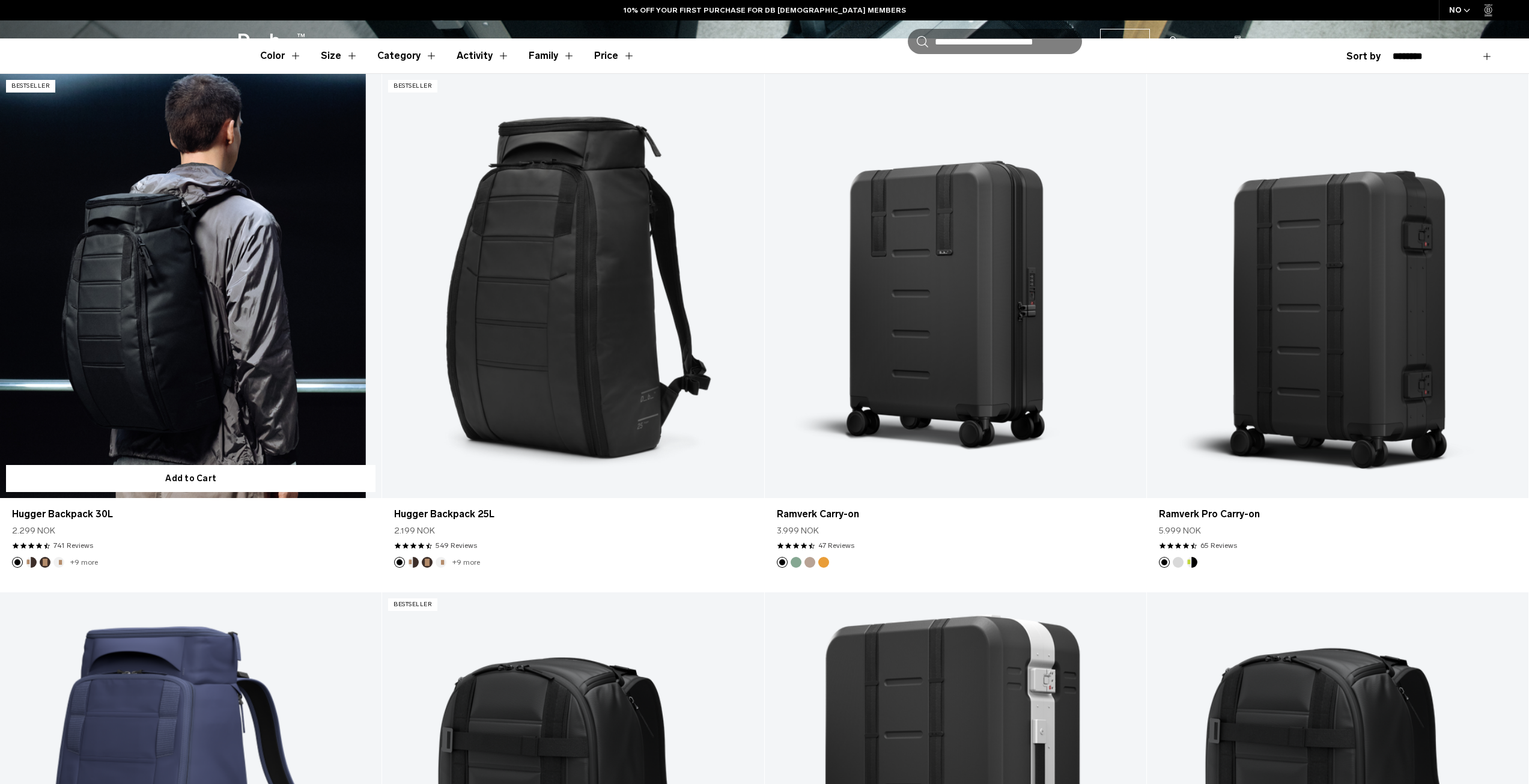
scroll to position [360, 0]
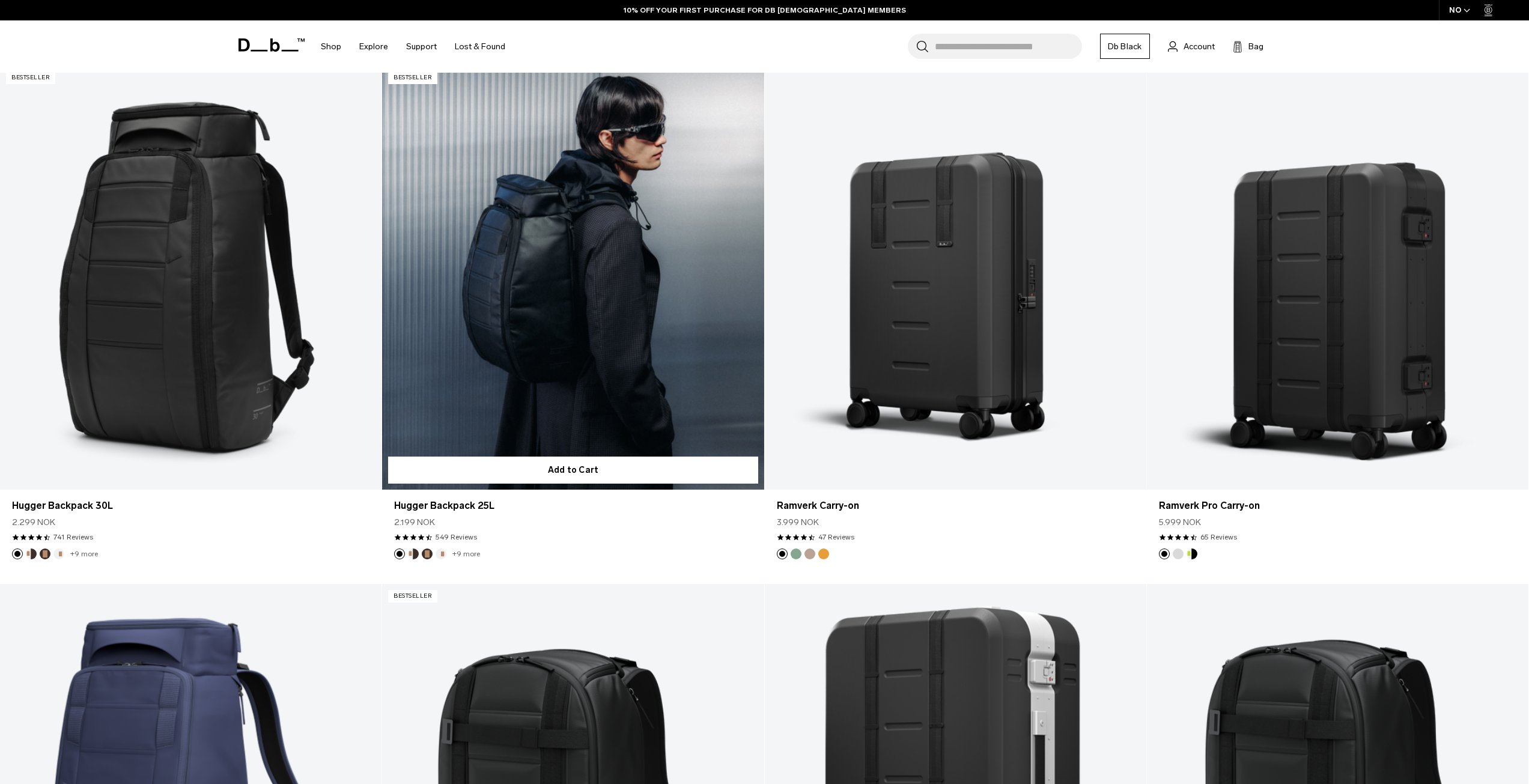
click at [547, 315] on link "Hugger Backpack 25L" at bounding box center [573, 277] width 382 height 424
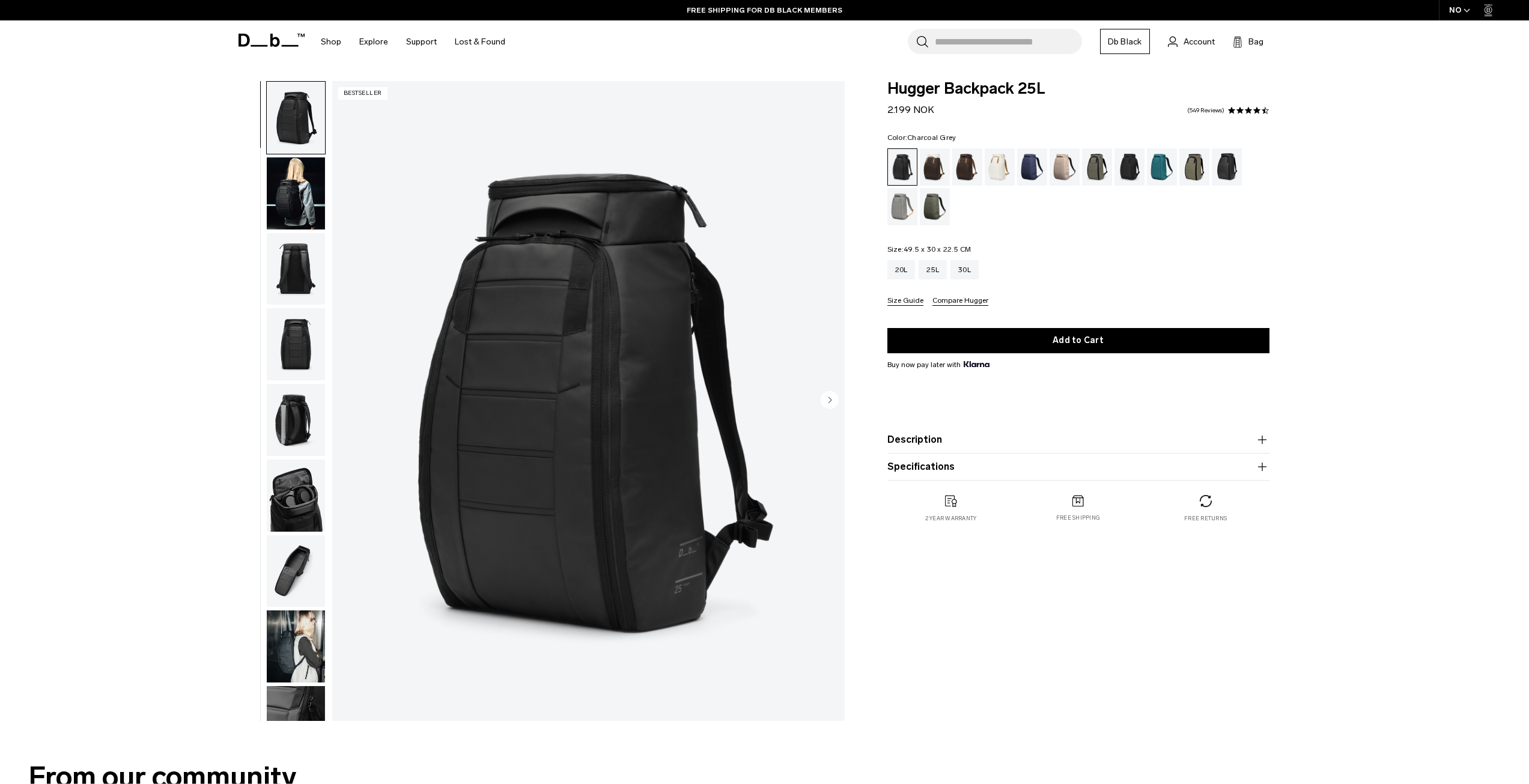
click at [1129, 166] on div "Charcoal Grey" at bounding box center [1129, 167] width 30 height 37
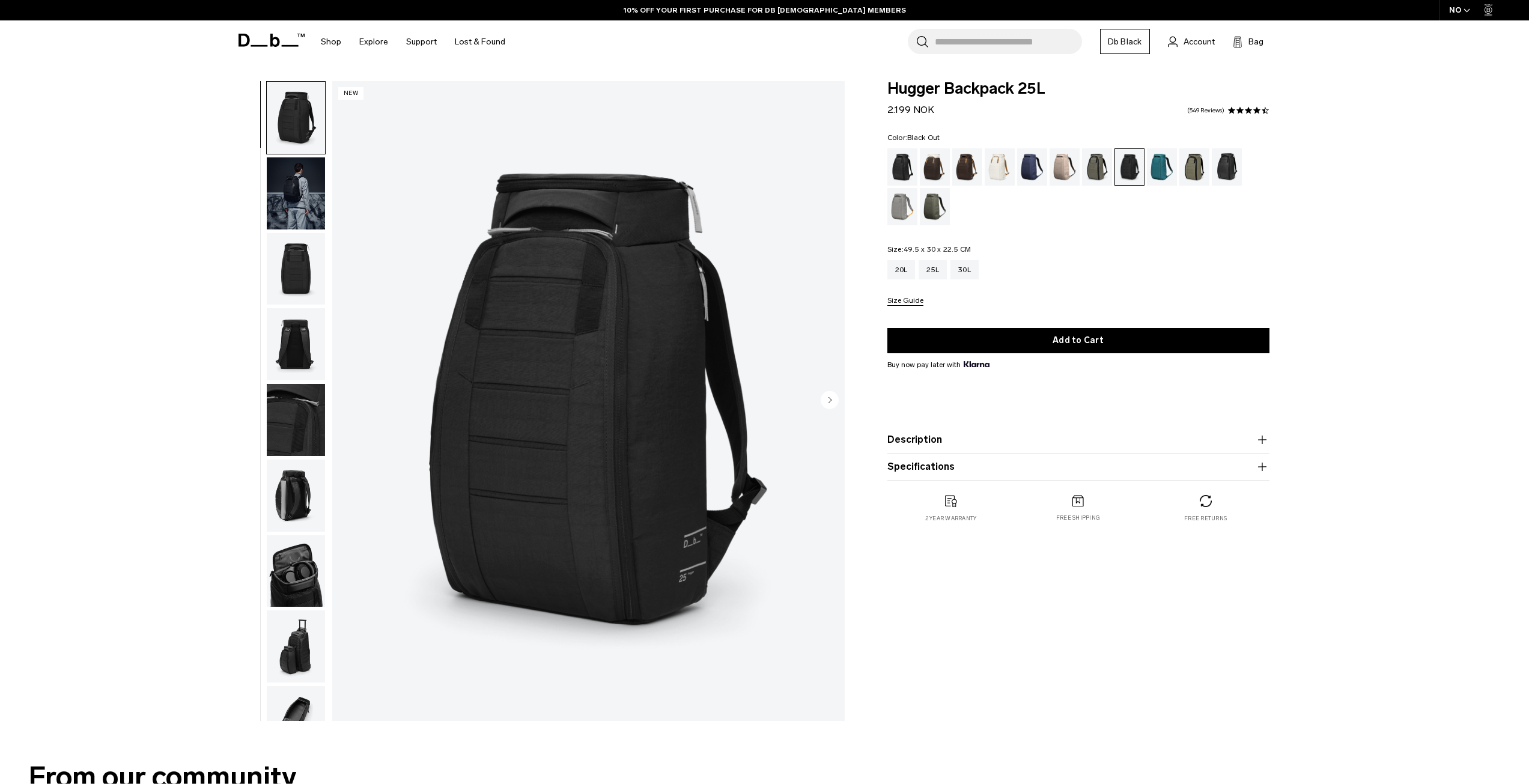
click at [902, 170] on div "Black Out" at bounding box center [902, 167] width 30 height 37
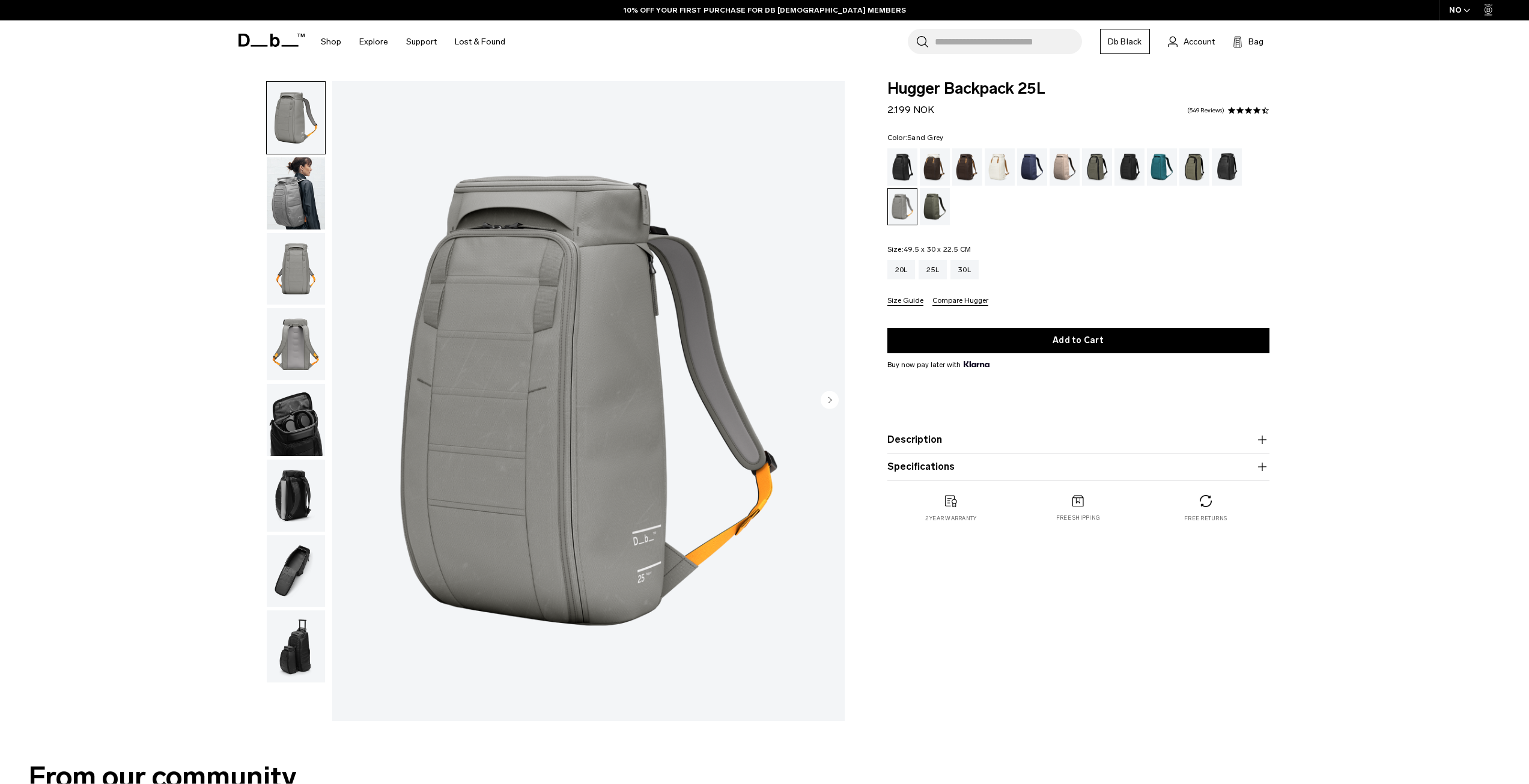
click at [299, 194] on img "button" at bounding box center [296, 193] width 58 height 72
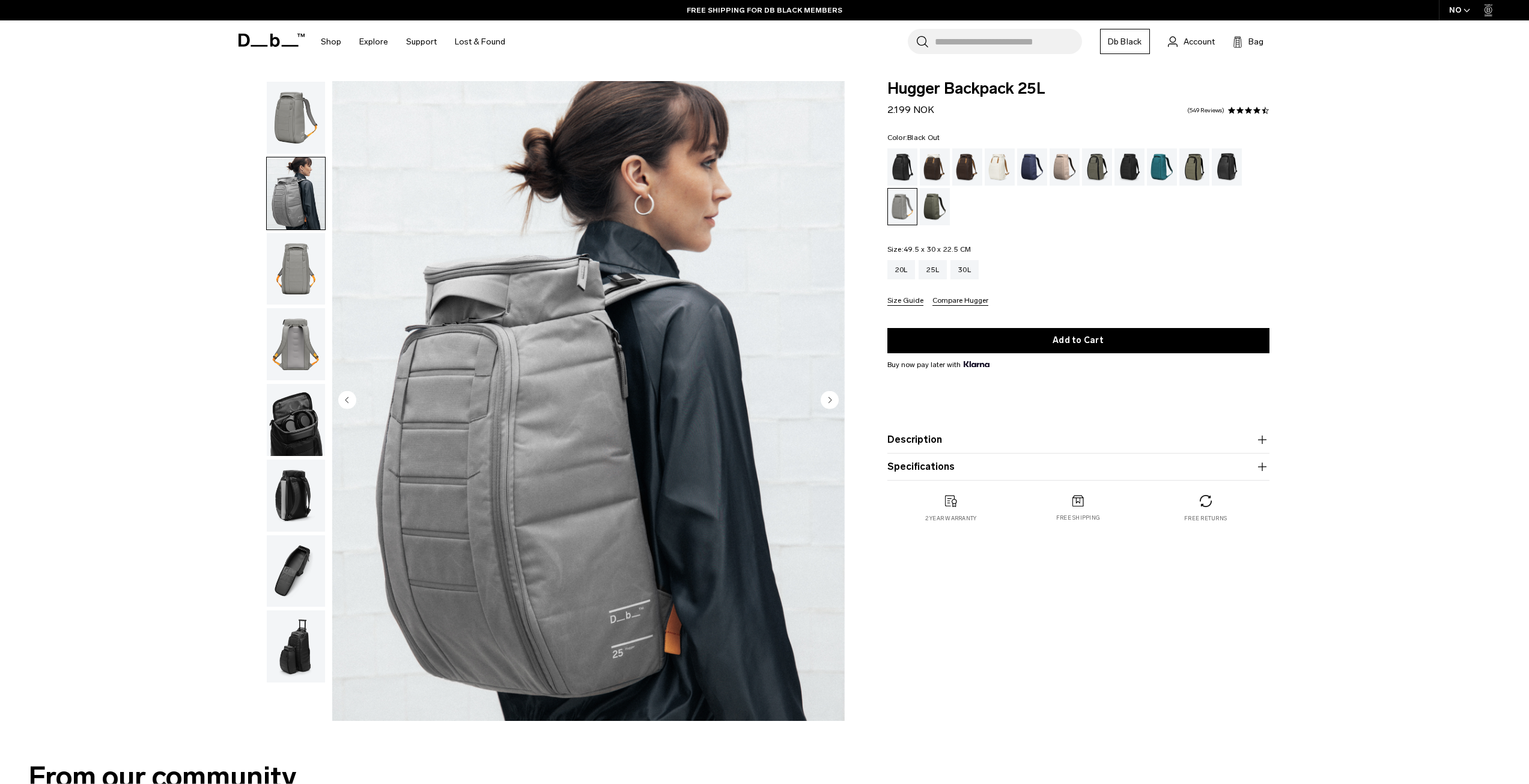
click at [898, 162] on div "Black Out" at bounding box center [902, 167] width 30 height 37
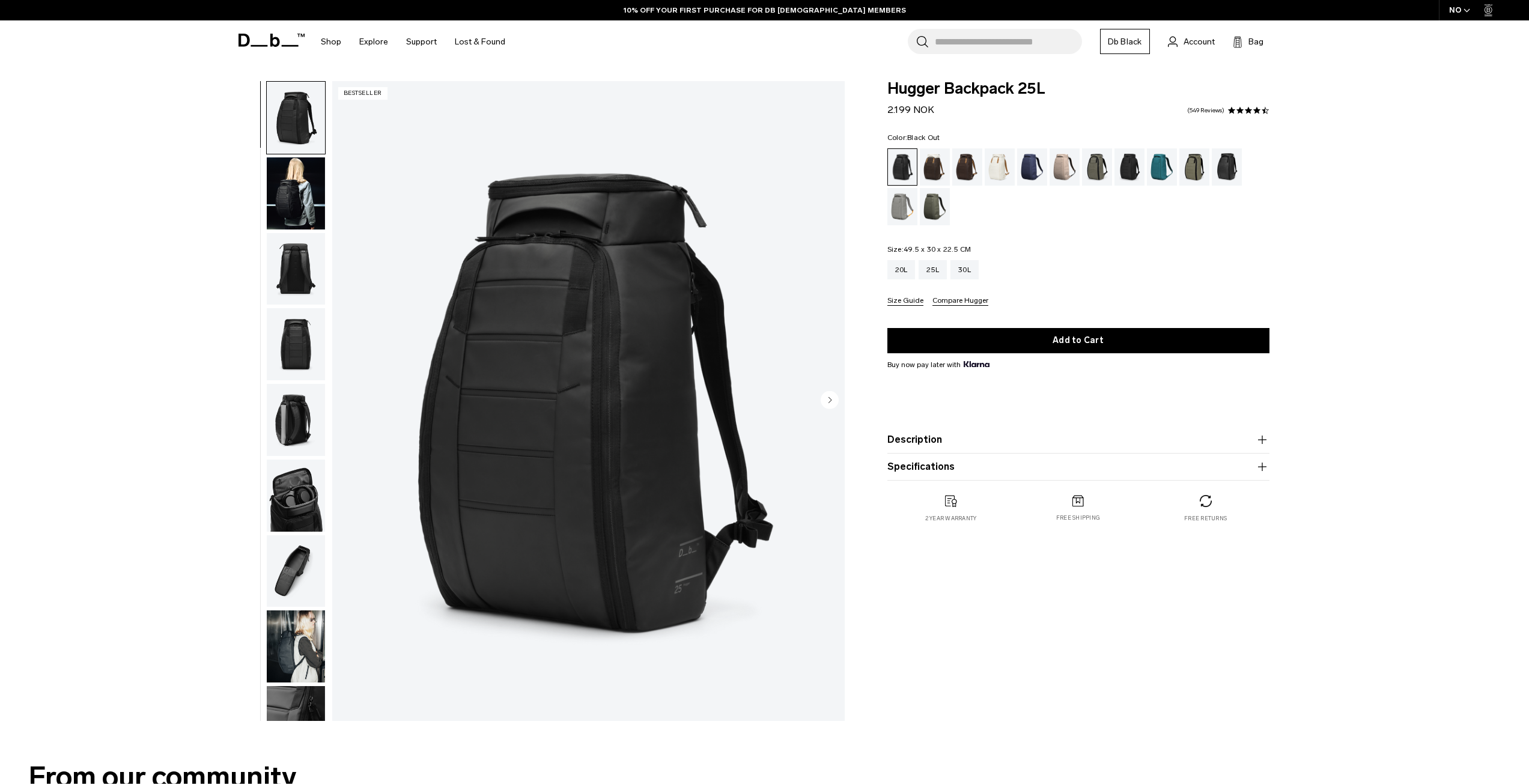
click at [260, 185] on div at bounding box center [260, 401] width 1 height 640
click at [284, 178] on img "button" at bounding box center [296, 193] width 58 height 72
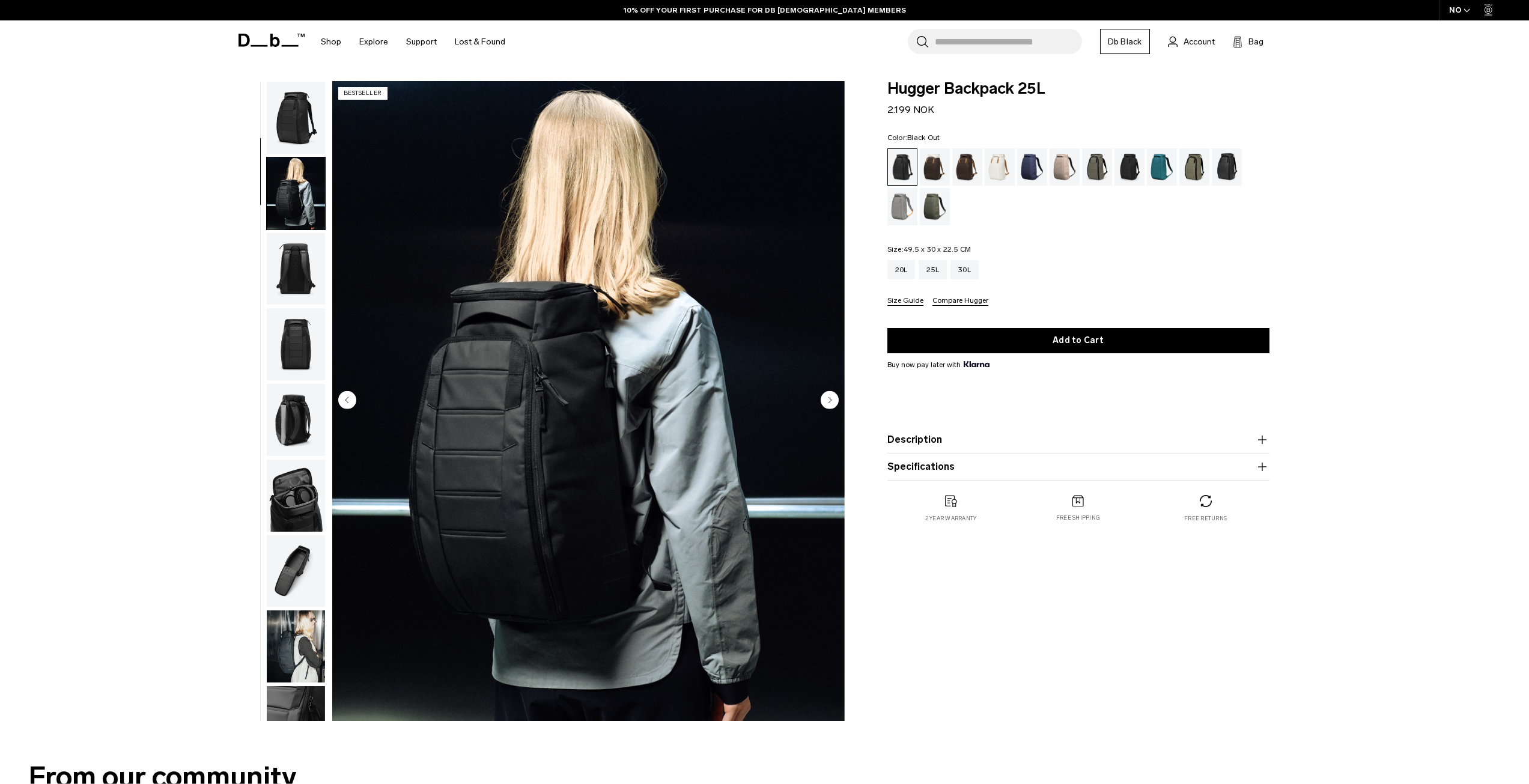
scroll to position [75, 0]
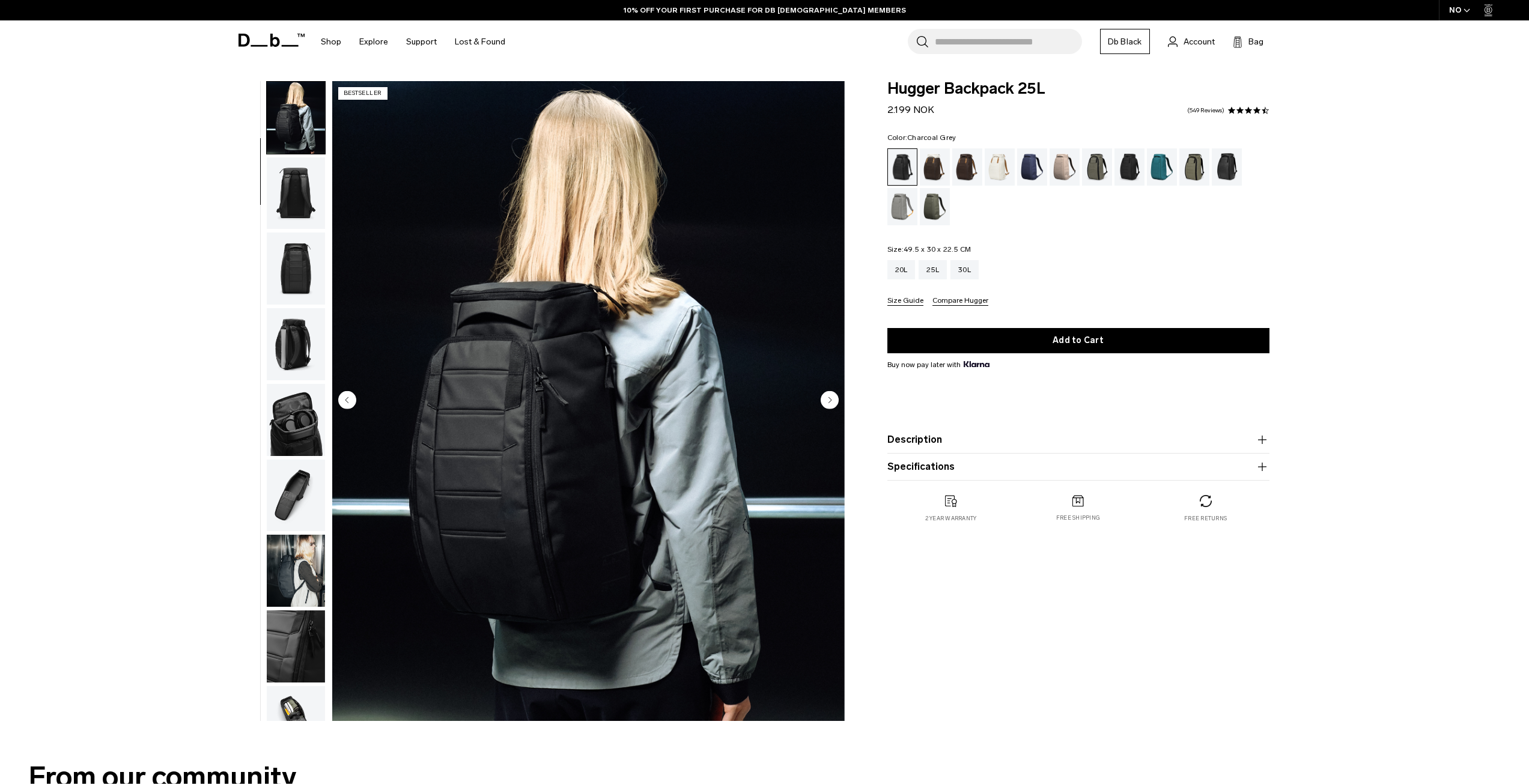
click at [1128, 177] on div "Charcoal Grey" at bounding box center [1129, 167] width 30 height 37
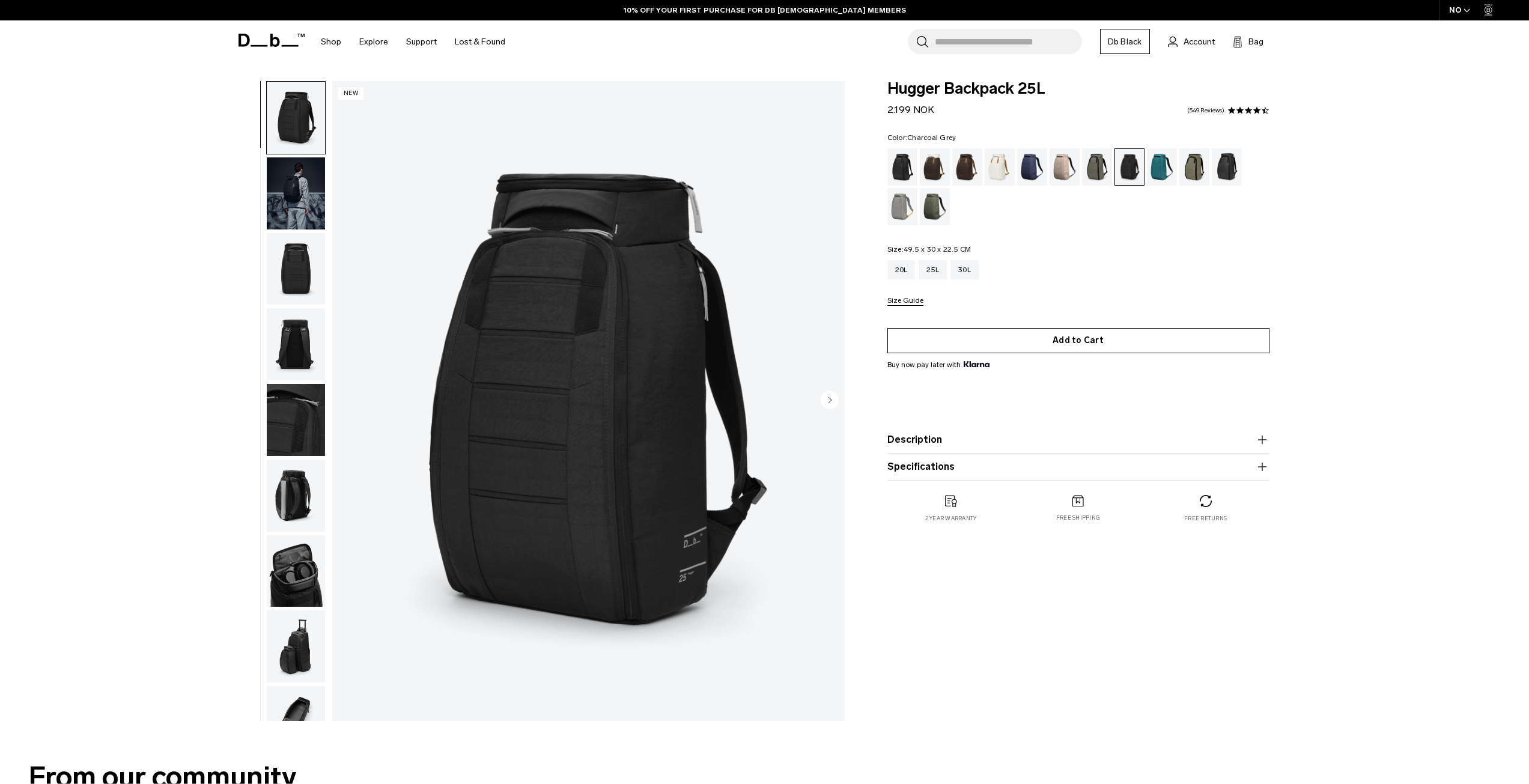
click at [1066, 341] on button "Add to Cart" at bounding box center [1078, 340] width 382 height 25
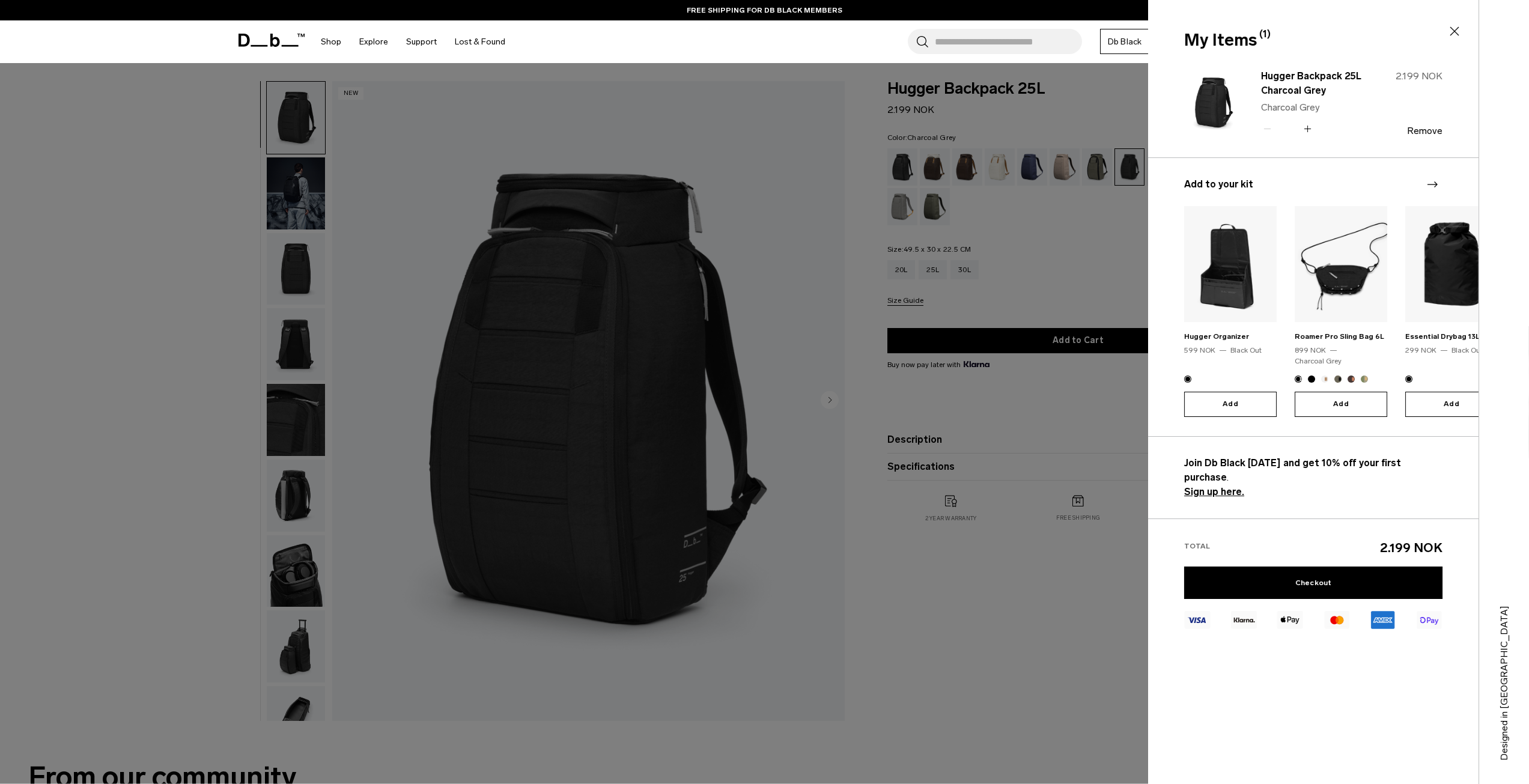
click at [1364, 394] on button "Add" at bounding box center [1341, 404] width 93 height 25
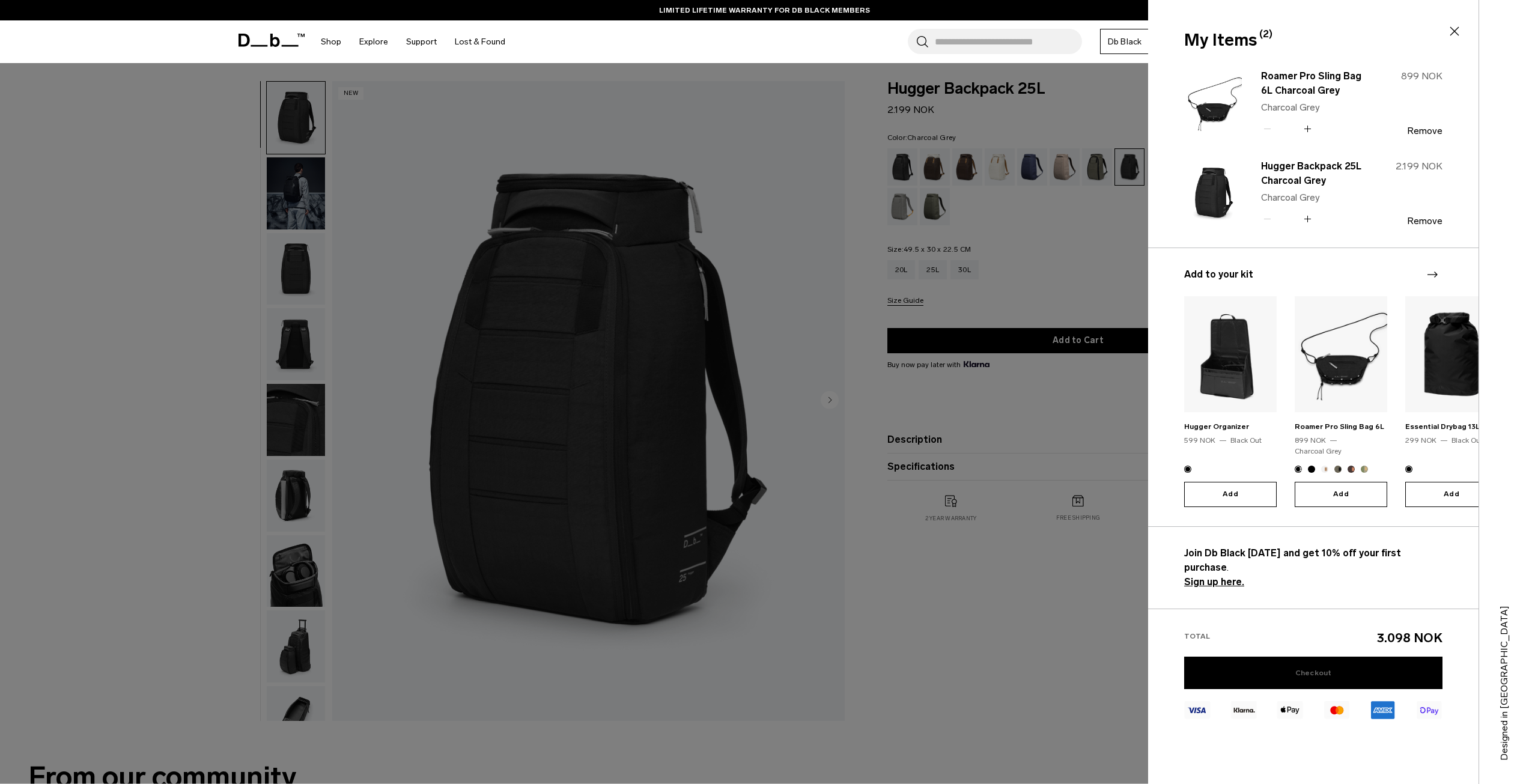
click at [1336, 656] on link "Checkout" at bounding box center [1314, 672] width 258 height 33
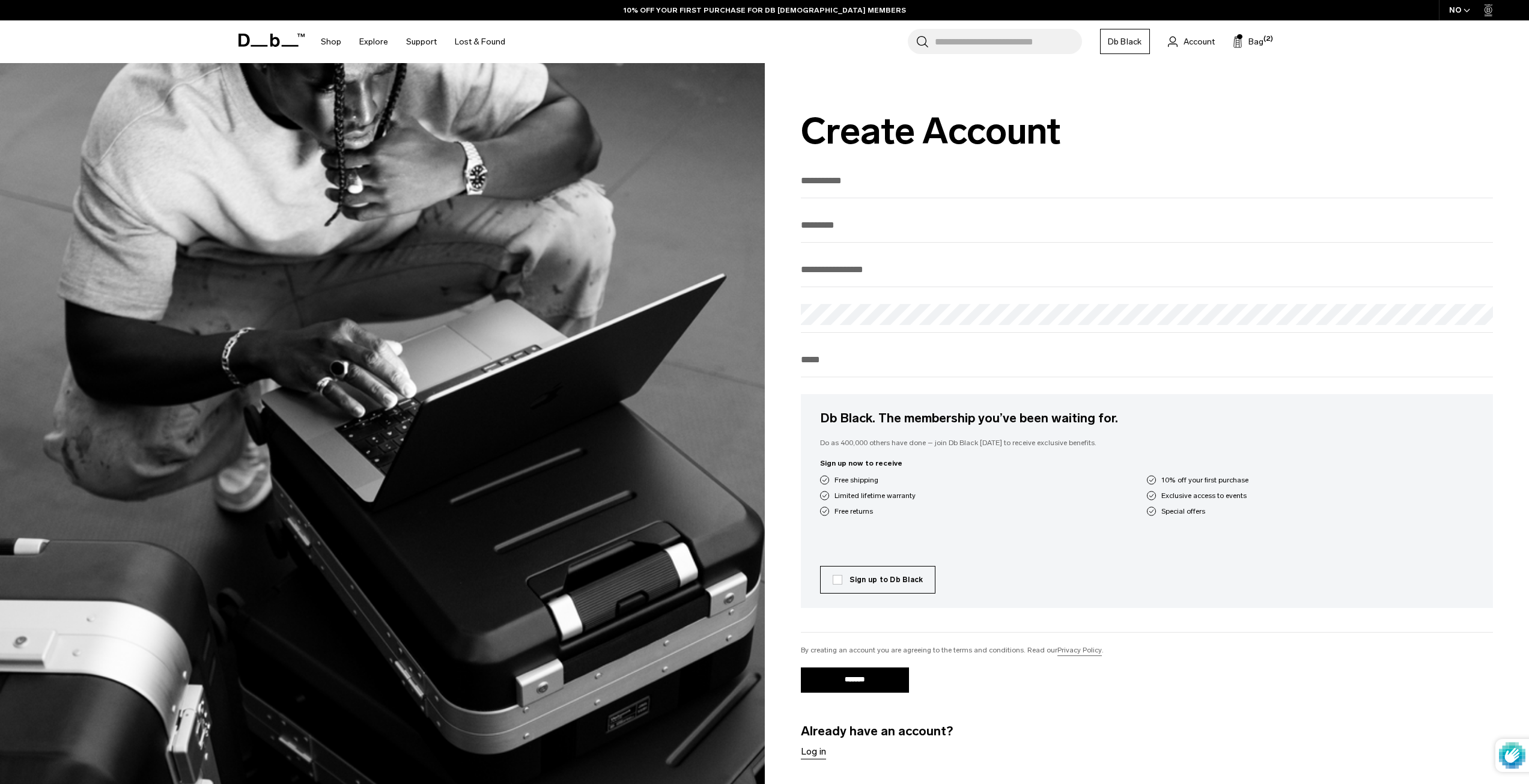
click at [869, 176] on input "text" at bounding box center [1147, 180] width 693 height 20
type input "******"
type input "**********"
type input "********"
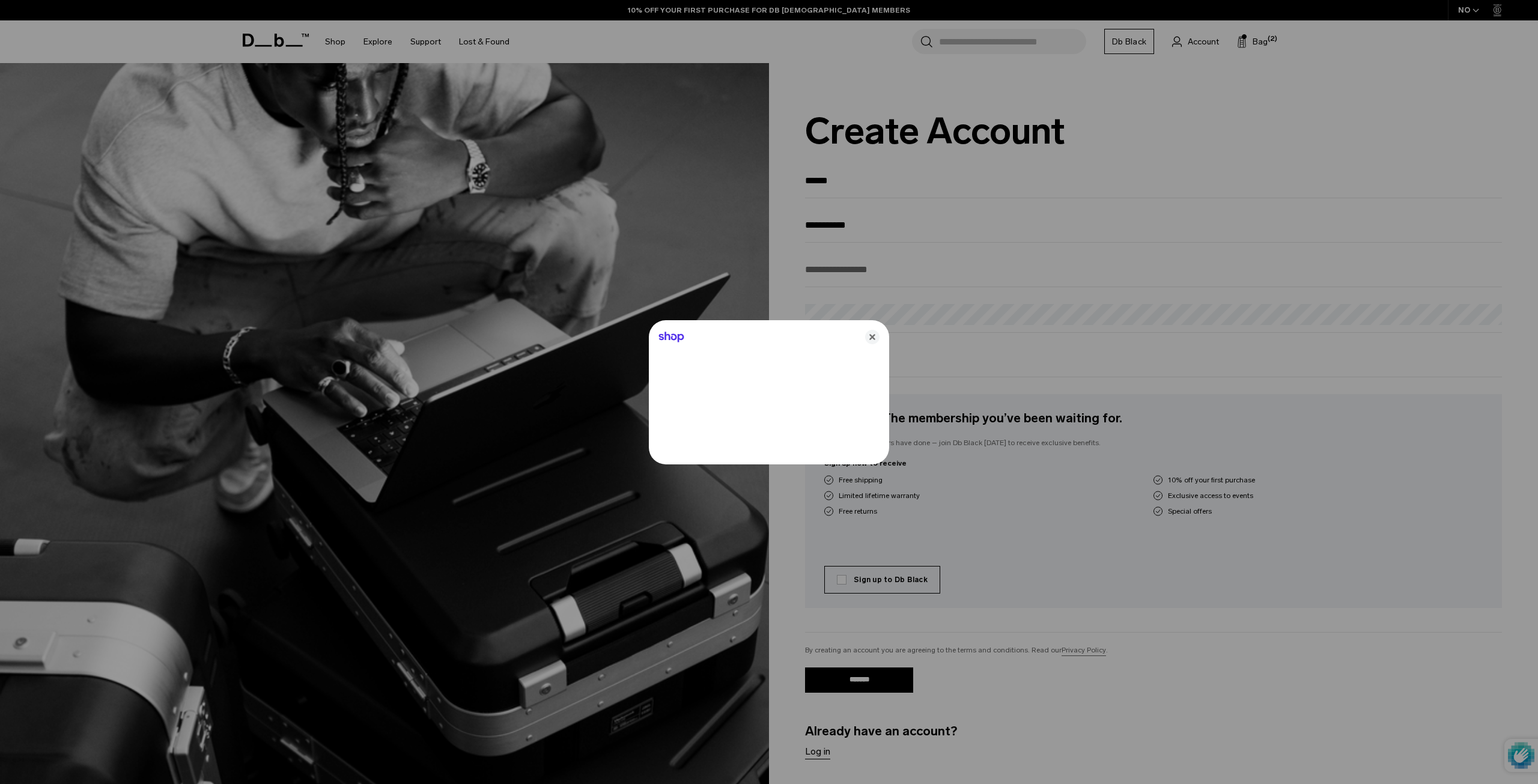
click at [870, 333] on icon "Close" at bounding box center [873, 337] width 15 height 15
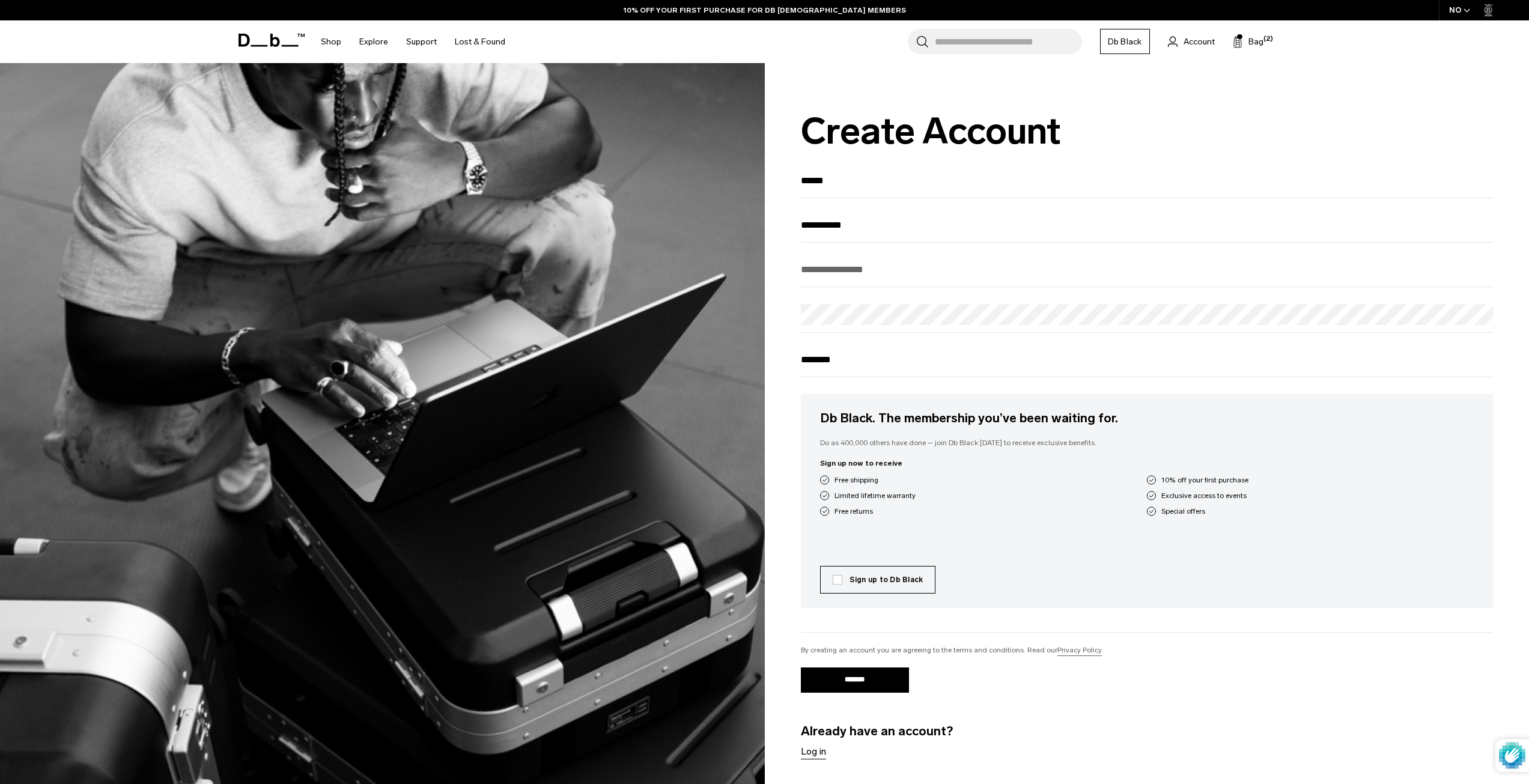
click at [883, 284] on div at bounding box center [1147, 273] width 693 height 28
click at [888, 273] on input "email" at bounding box center [1147, 269] width 693 height 20
type input "**********"
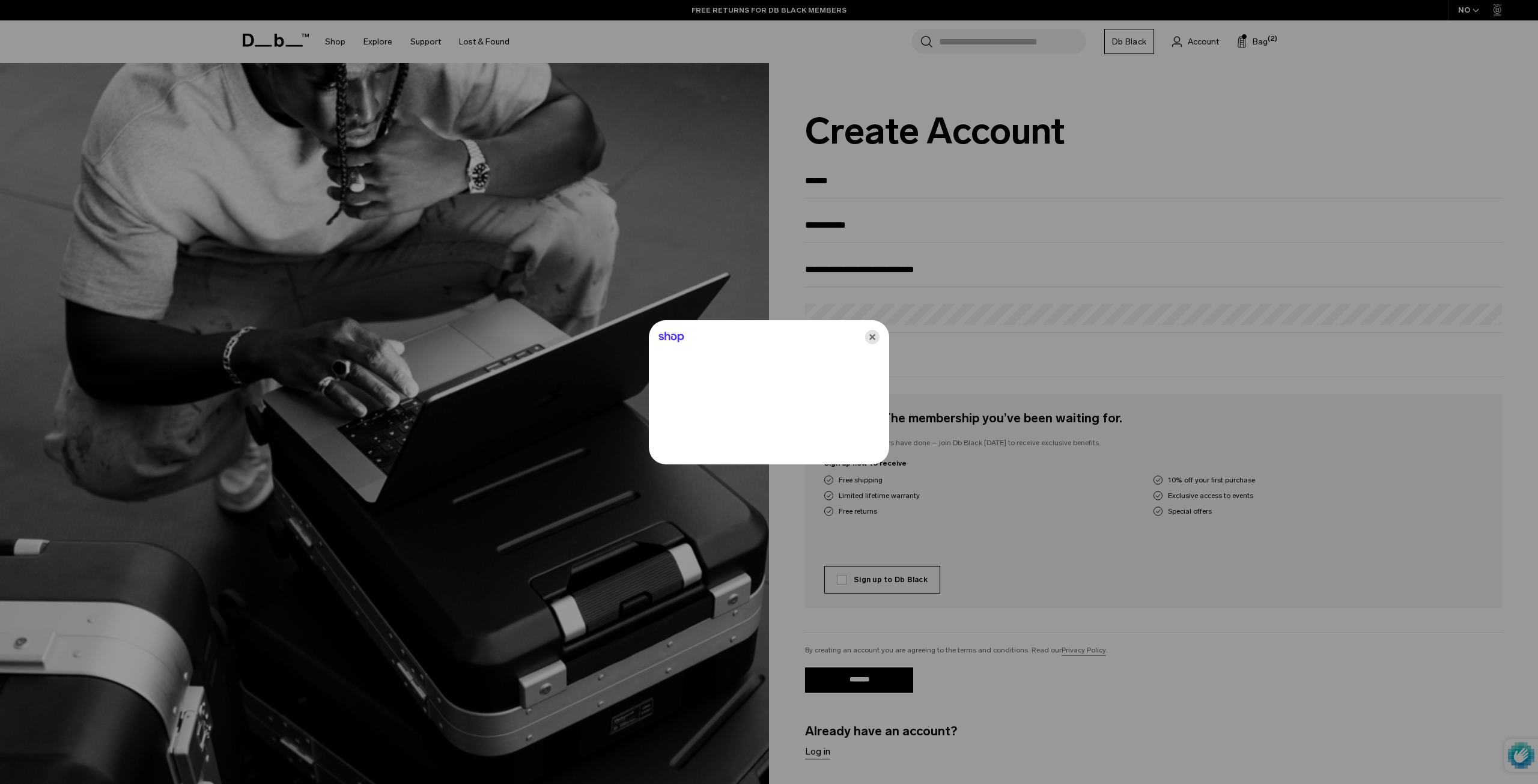
click at [869, 339] on icon "Close" at bounding box center [873, 337] width 15 height 15
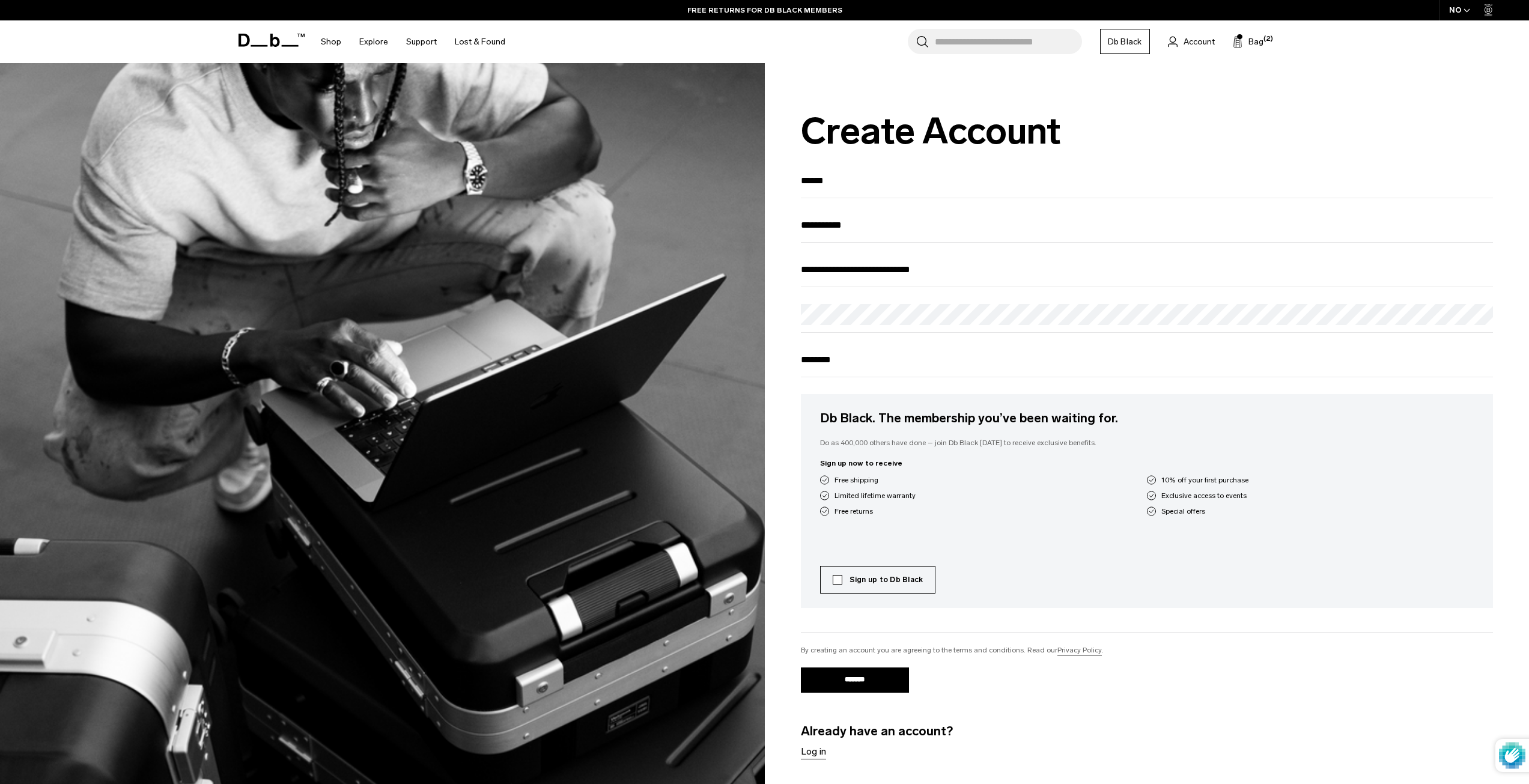
click at [839, 585] on label "Sign up to Db Black" at bounding box center [878, 579] width 91 height 11
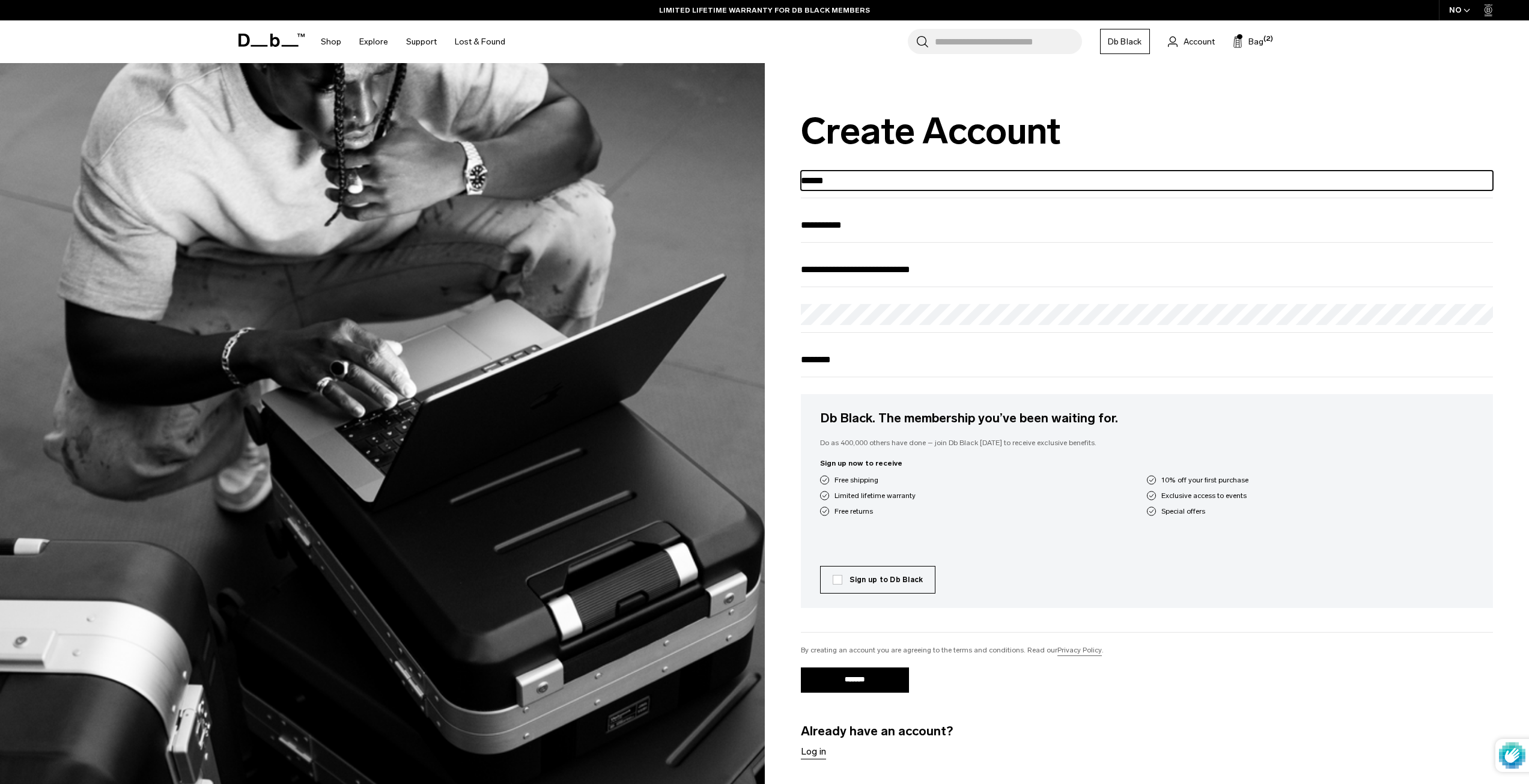
drag, startPoint x: 857, startPoint y: 174, endPoint x: 675, endPoint y: 170, distance: 182.0
click at [712, 172] on div "**********" at bounding box center [764, 442] width 1529 height 759
type input "******"
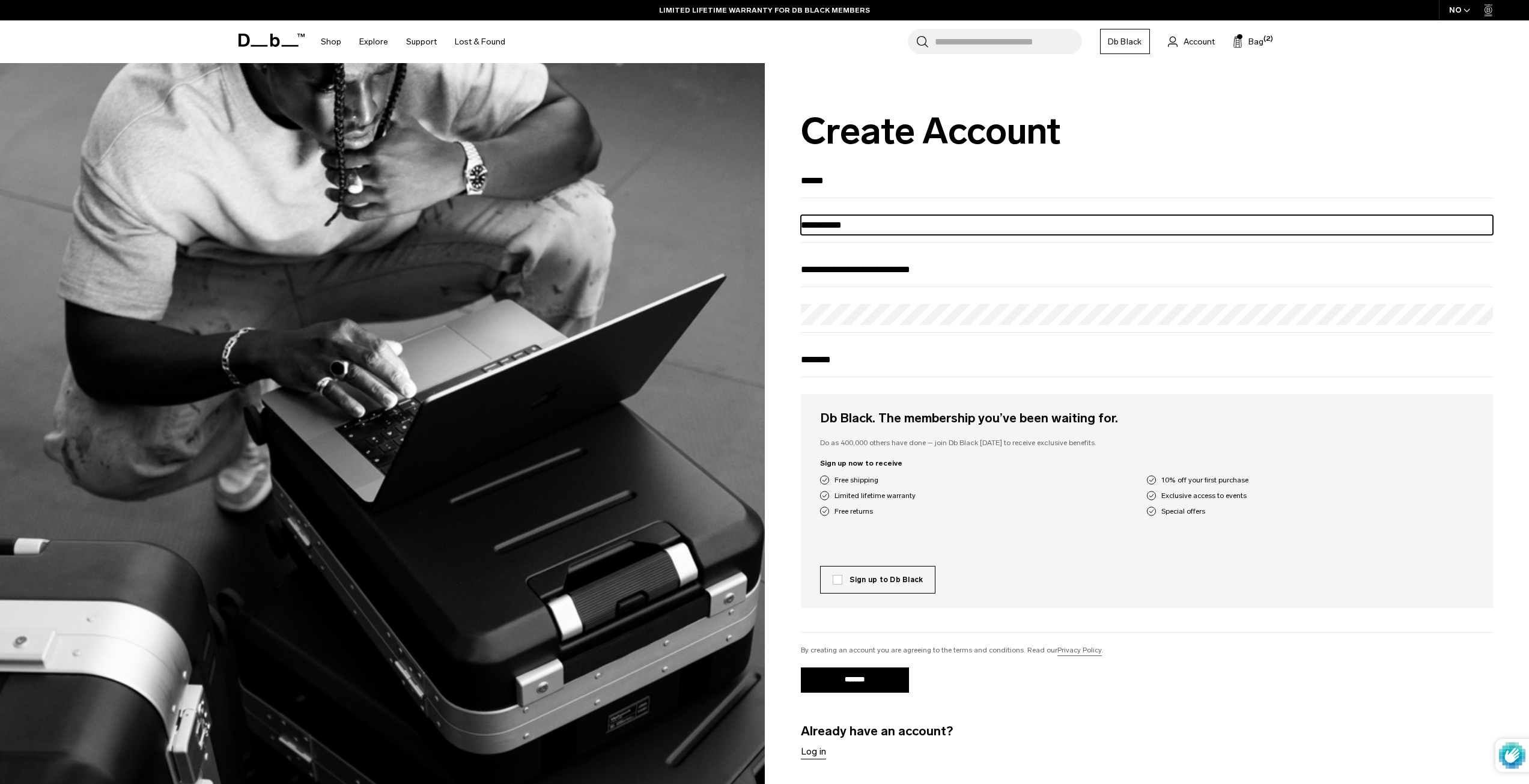
click at [855, 226] on input "**********" at bounding box center [1147, 225] width 693 height 20
click at [855, 226] on input "**********" at bounding box center [1147, 225] width 693 height 20
type input "**********"
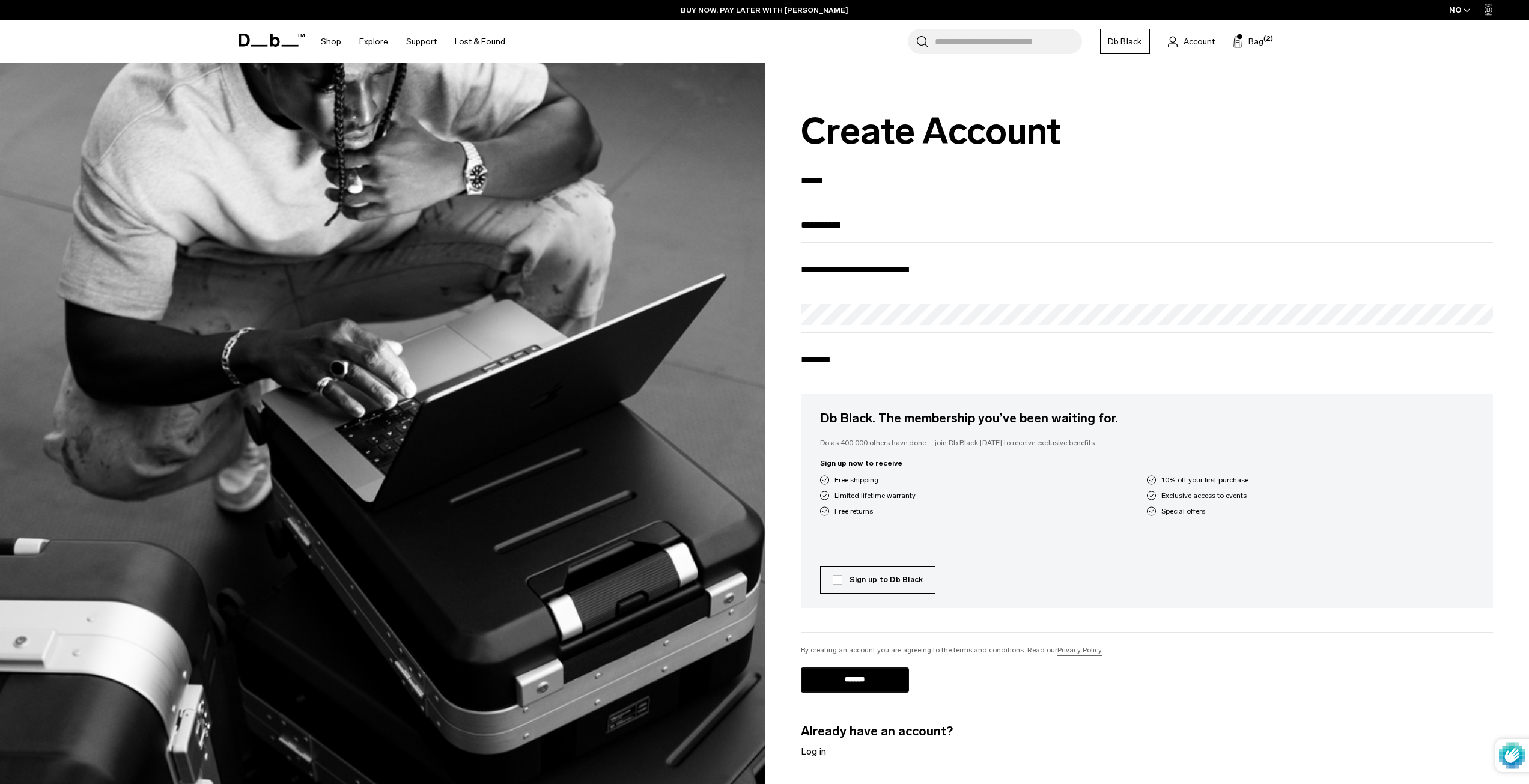
click at [870, 692] on input "*******" at bounding box center [854, 680] width 108 height 25
